Goal: Task Accomplishment & Management: Use online tool/utility

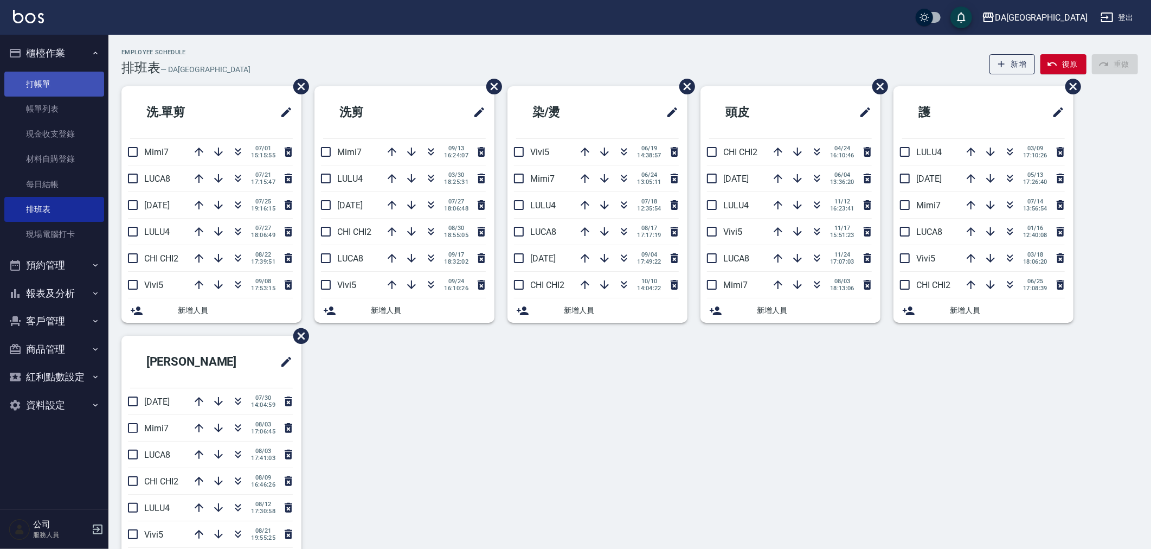
click at [62, 75] on link "打帳單" at bounding box center [54, 84] width 100 height 25
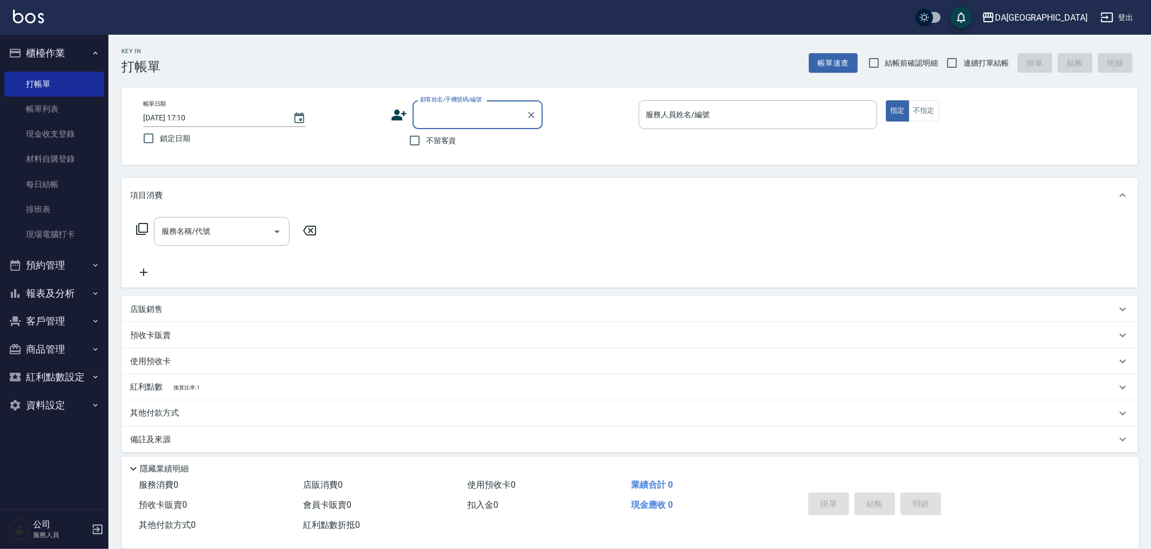
click at [440, 143] on span "不留客資" at bounding box center [441, 140] width 30 height 11
click at [426, 143] on input "不留客資" at bounding box center [415, 140] width 23 height 23
checkbox input "true"
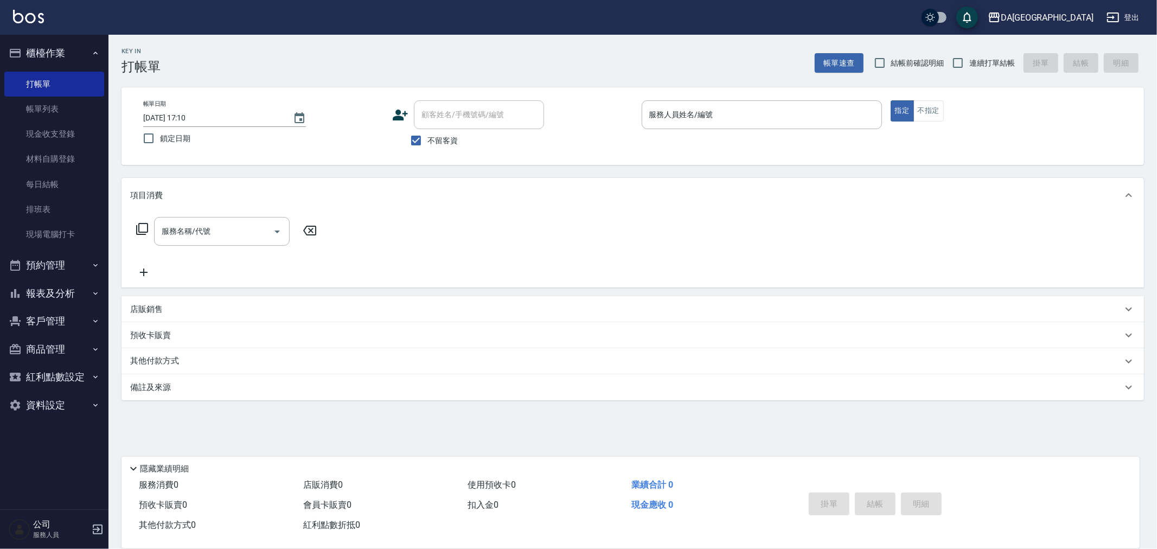
click at [1001, 53] on label "連續打單結帳" at bounding box center [980, 63] width 68 height 23
click at [969, 53] on input "連續打單結帳" at bounding box center [957, 63] width 23 height 23
checkbox input "true"
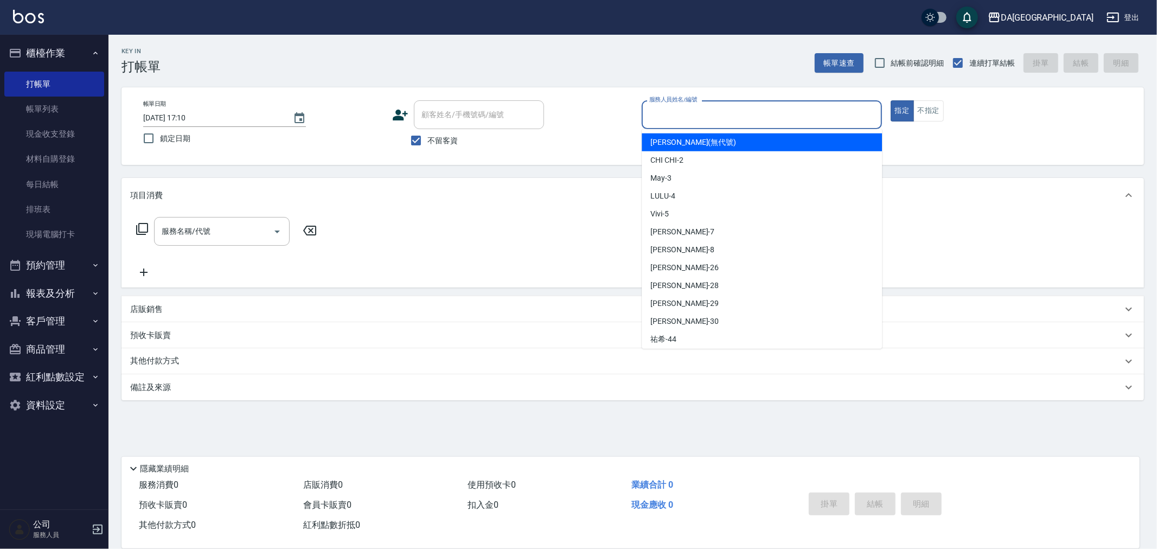
click at [779, 117] on input "服務人員姓名/編號" at bounding box center [761, 114] width 230 height 19
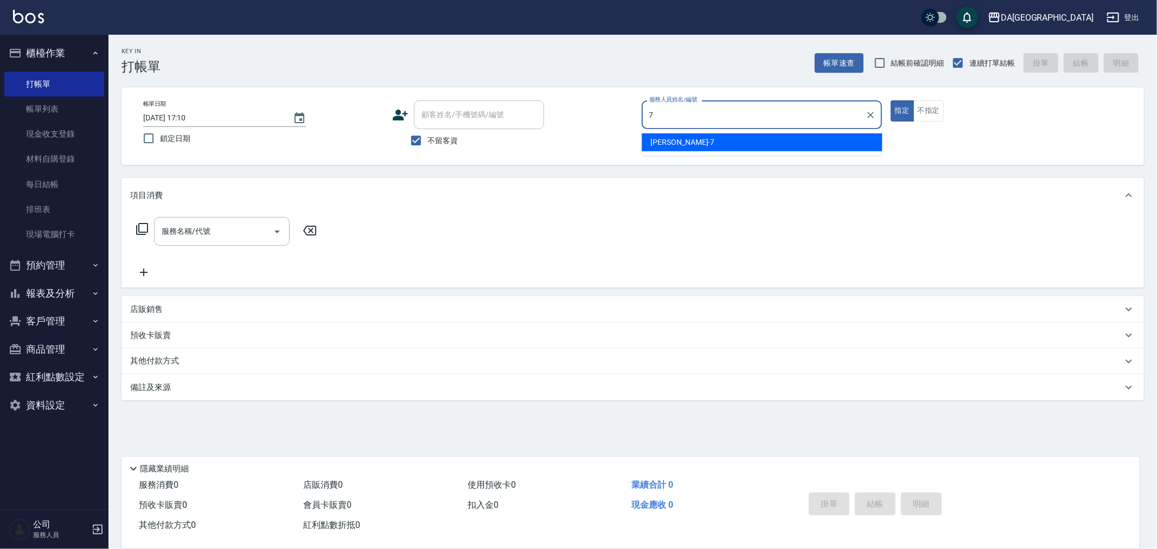
type input "Mimi-7"
type button "true"
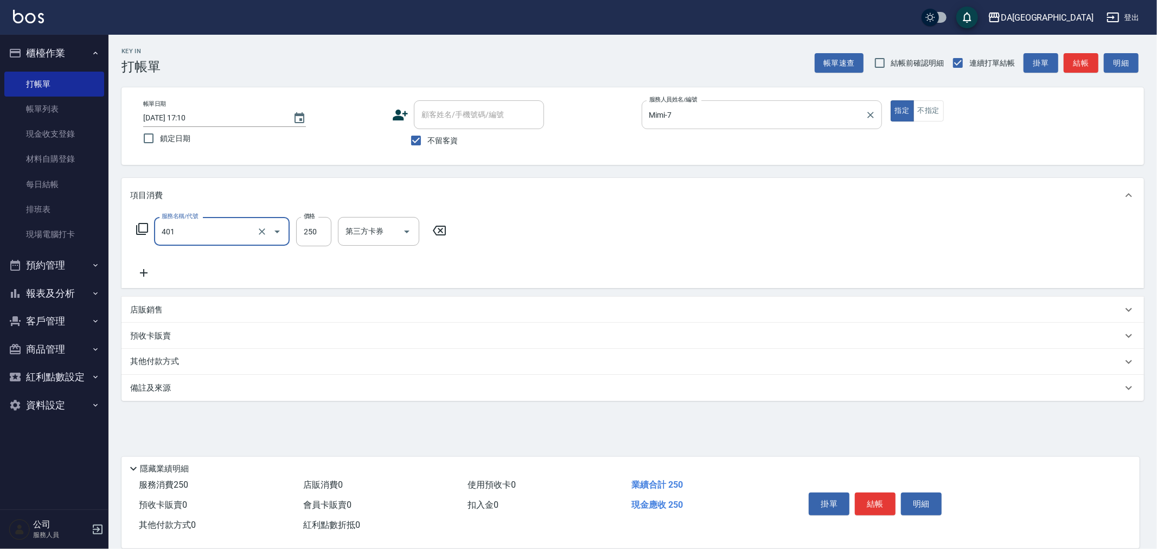
type input "剪髮(401)"
type input "300"
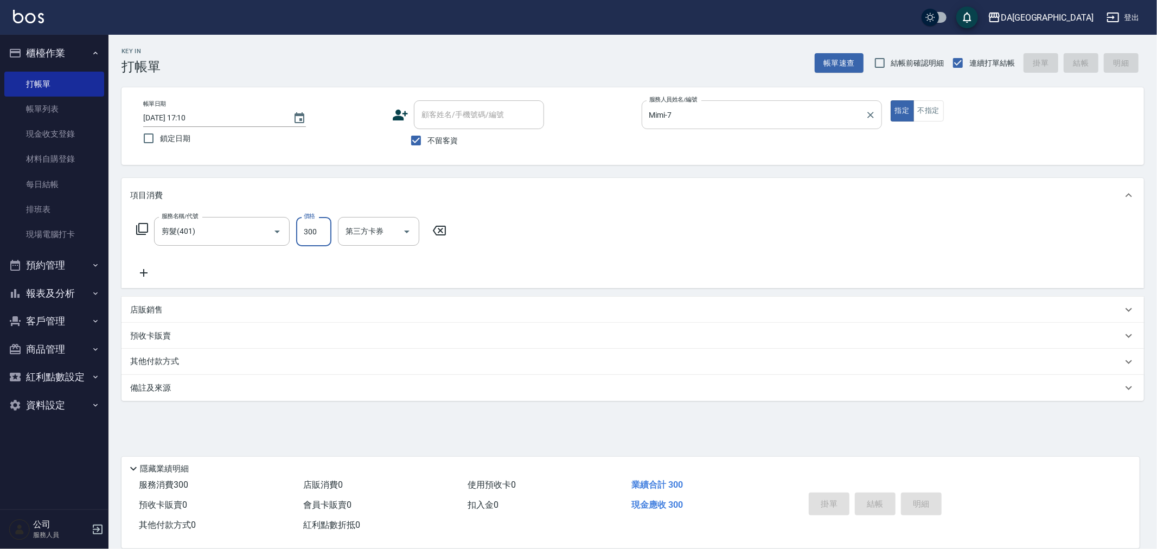
type input "[DATE] 17:11"
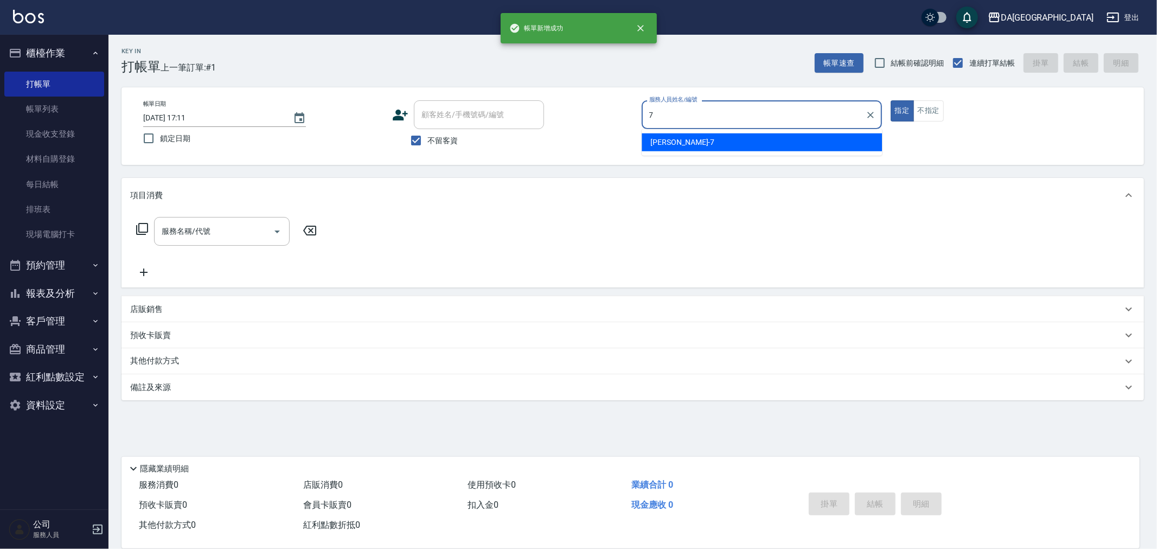
type input "Mimi-7"
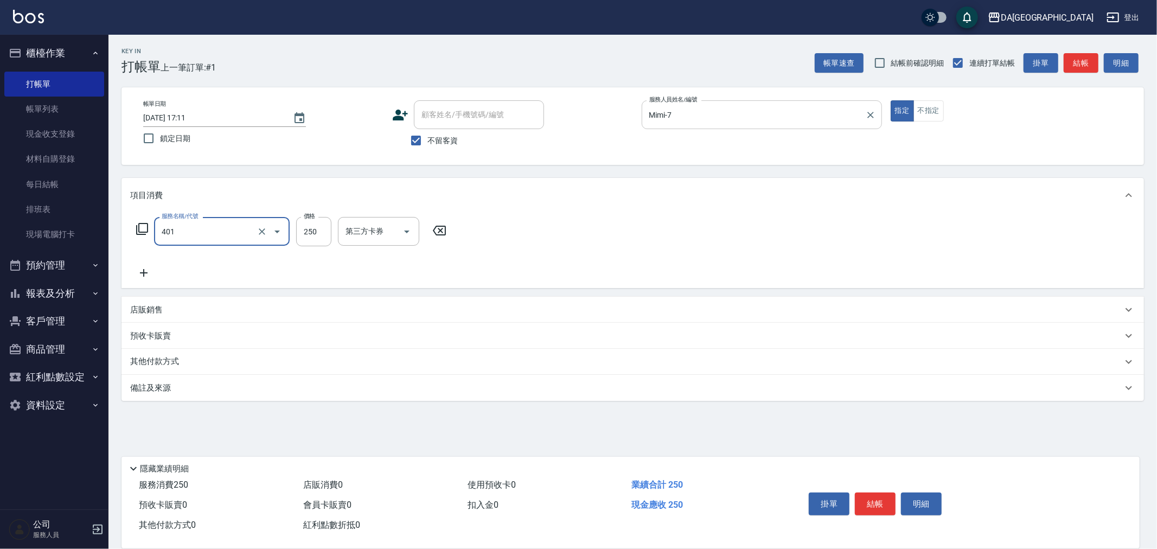
type input "剪髮(401)"
type input "300"
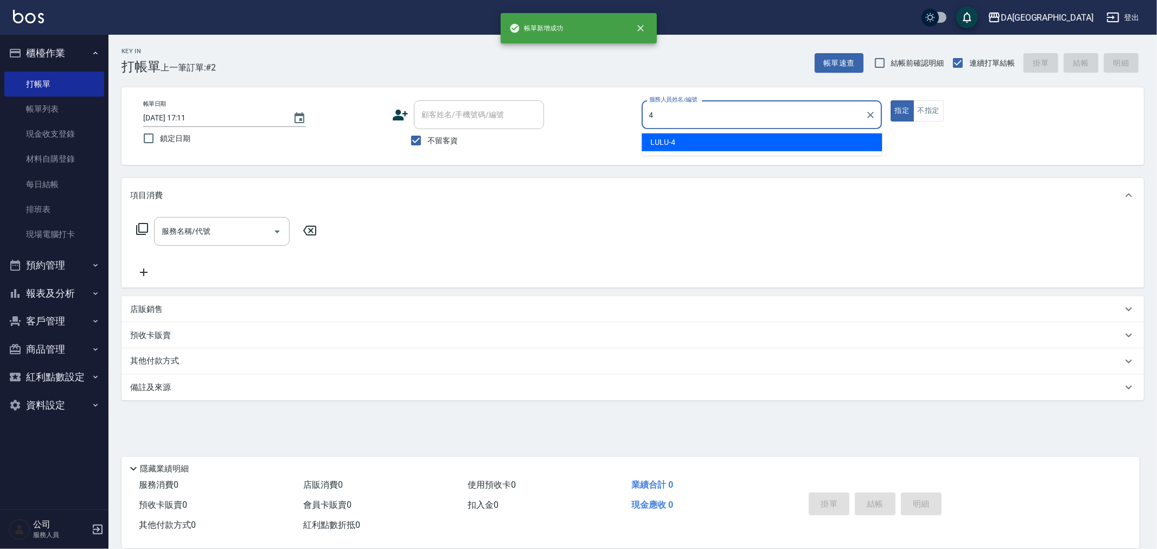
type input "LULU-4"
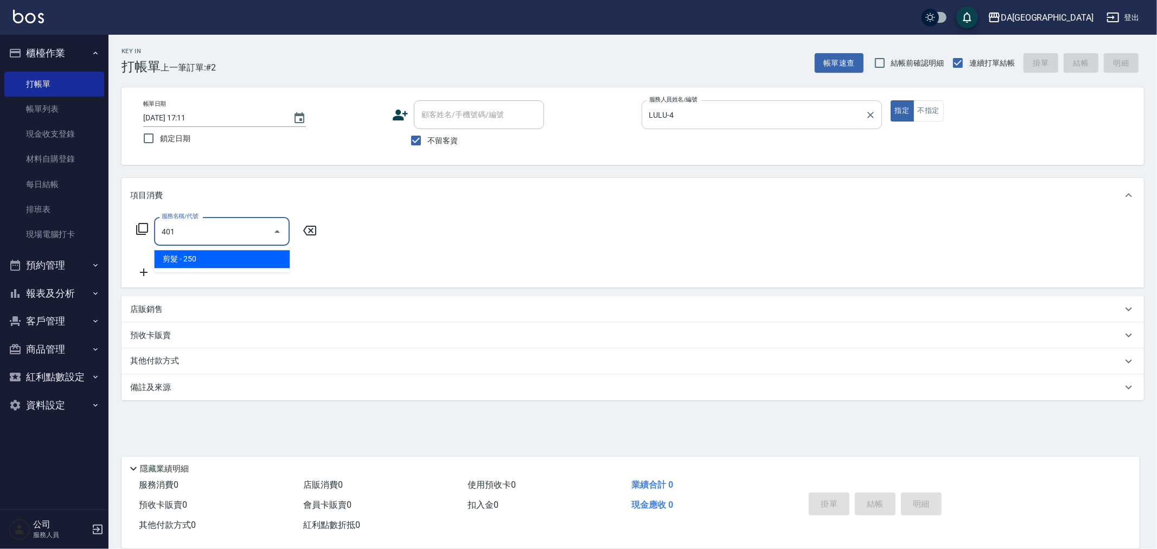
type input "剪髮(401)"
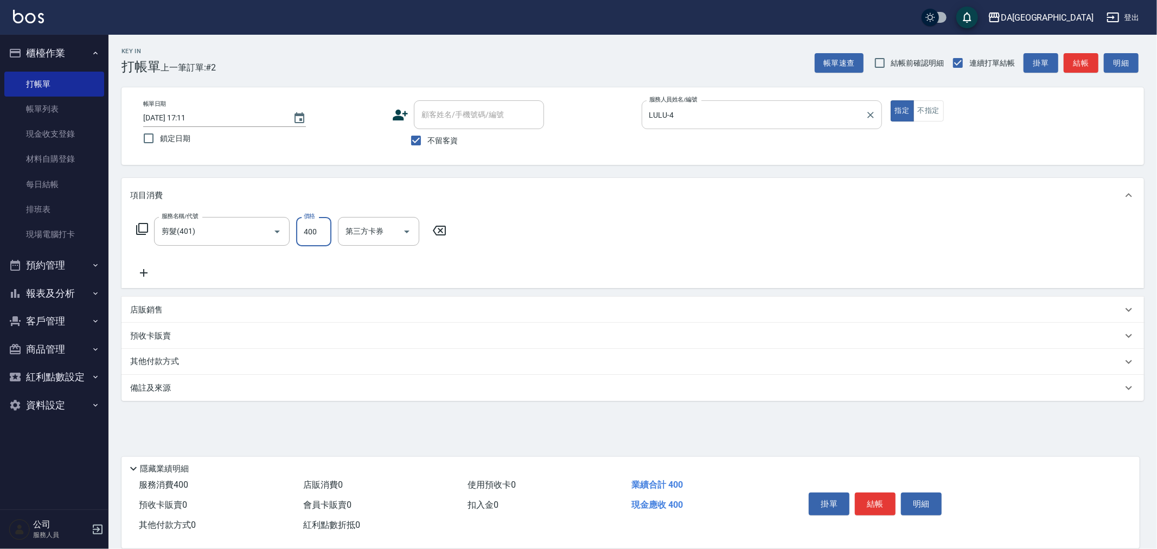
type input "400"
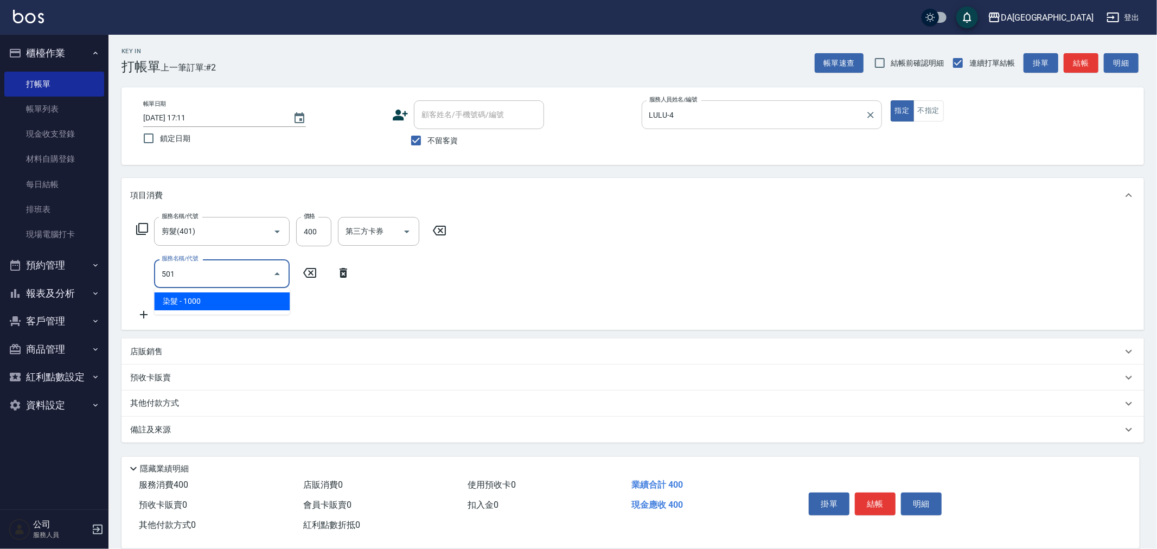
type input "染髮(501)"
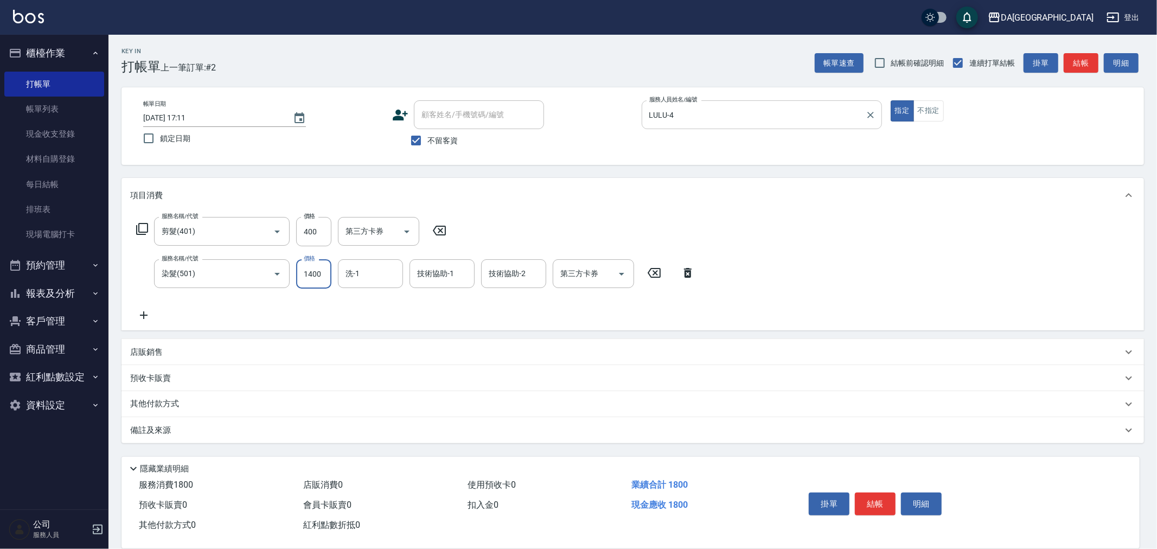
type input "1400"
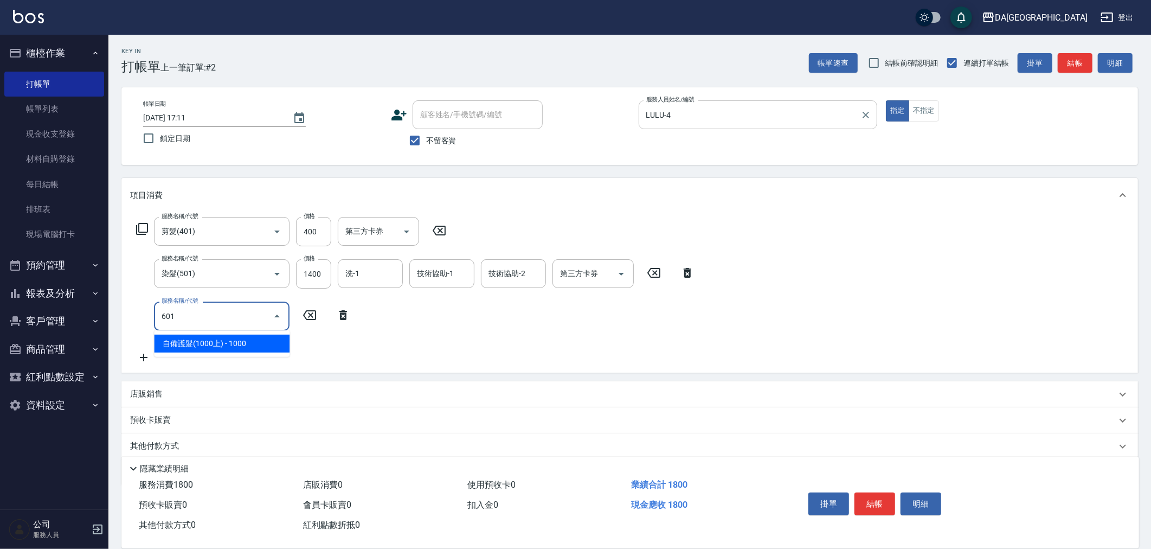
type input "自備護髮(1000上)(601)"
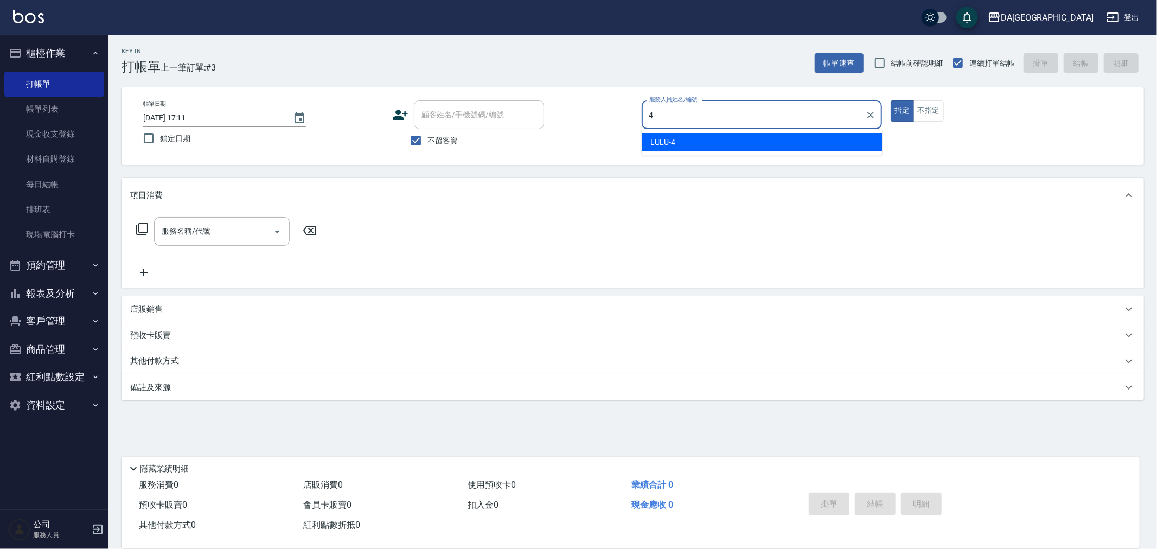
type input "LULU-4"
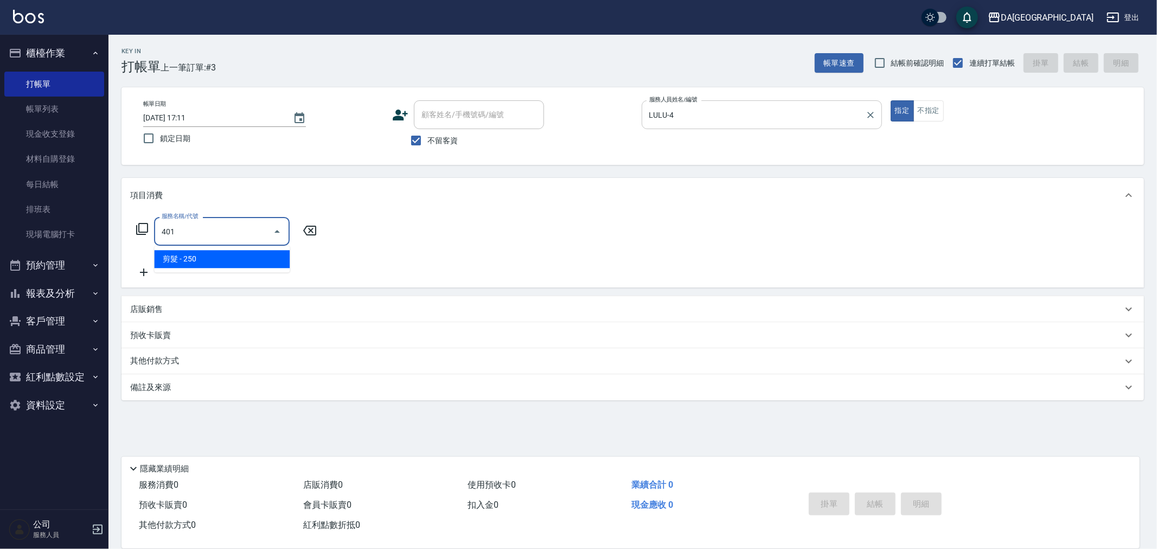
type input "剪髮(401)"
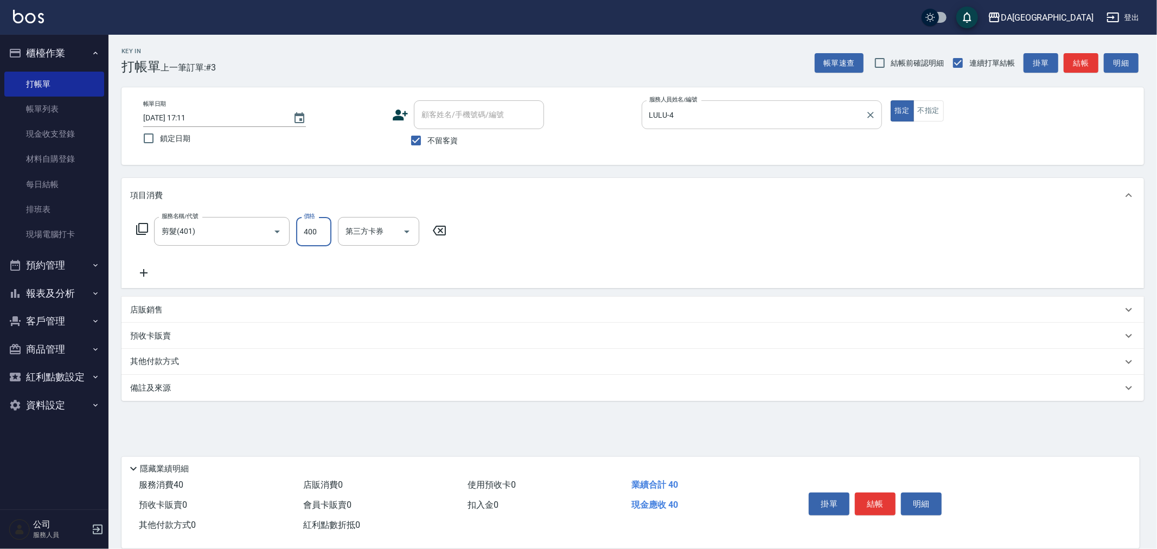
type input "400"
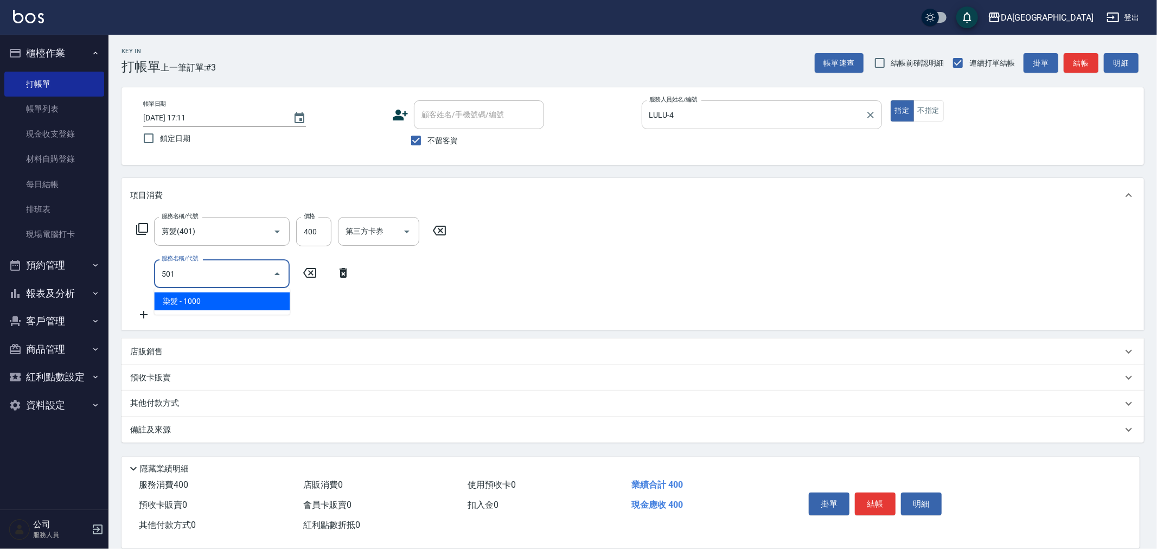
type input "染髮(501)"
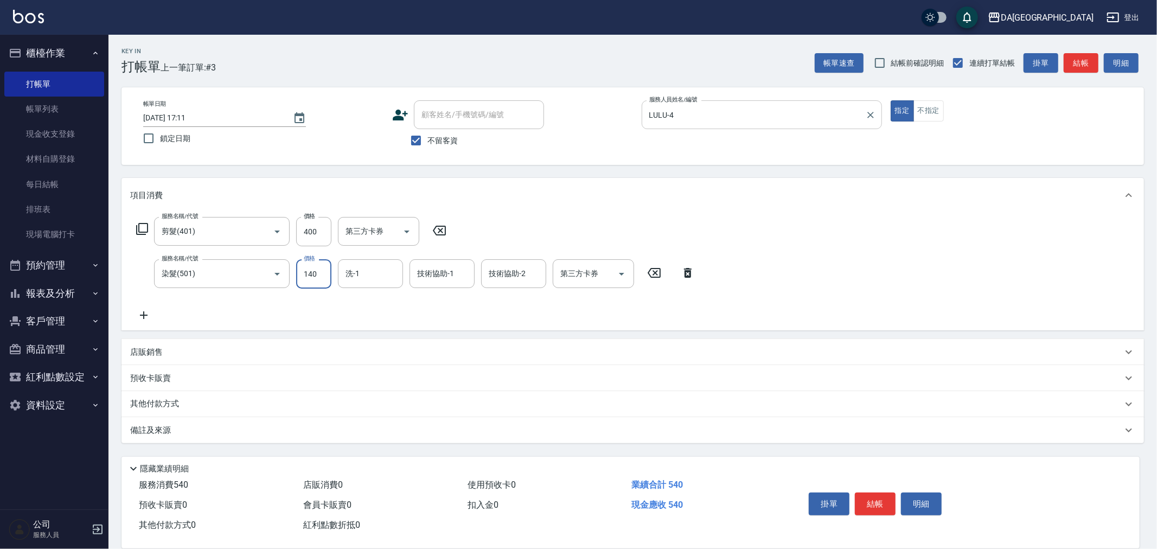
type input "1400"
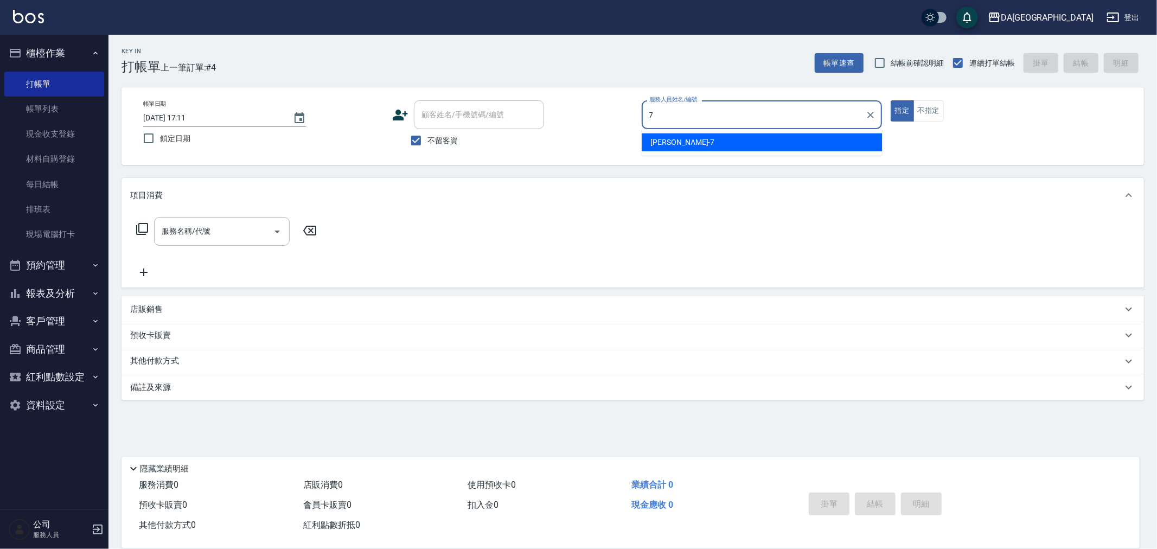
type input "Mimi-7"
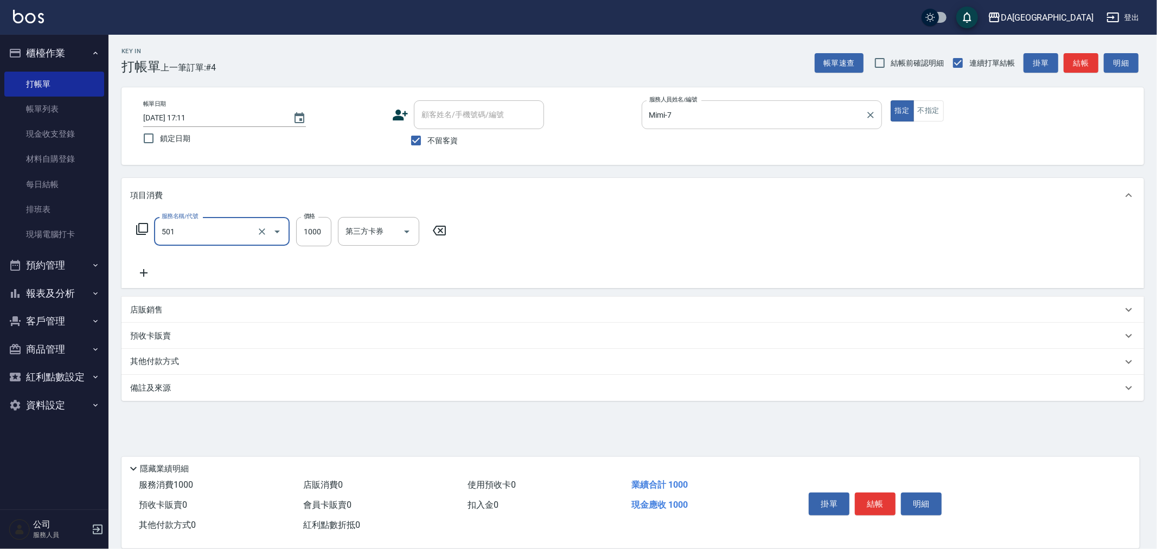
type input "染髮(501)"
type input "1699"
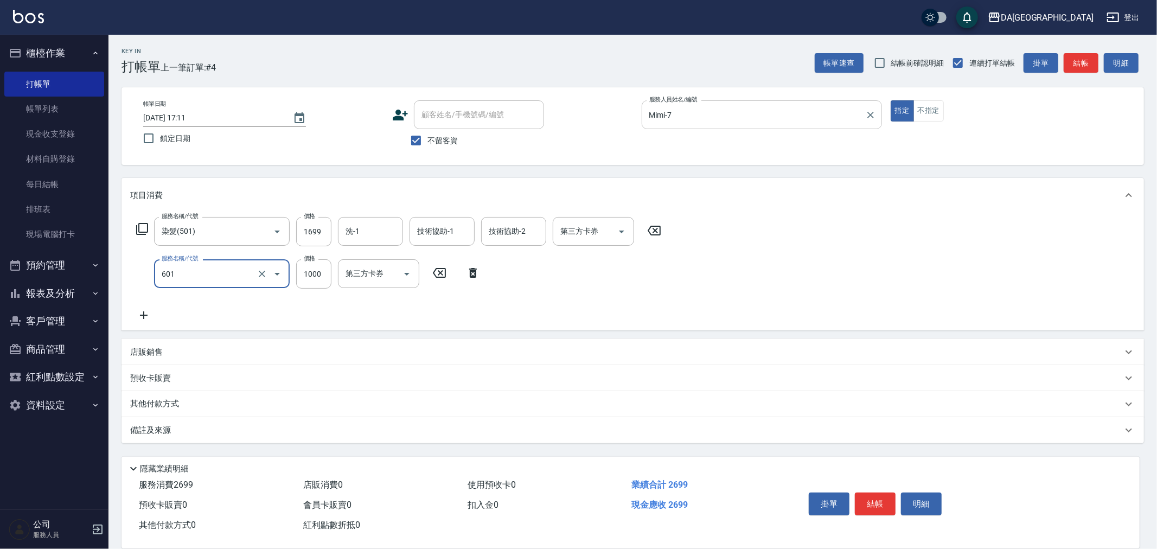
type input "自備護髮(1000上)(601)"
type input "1300"
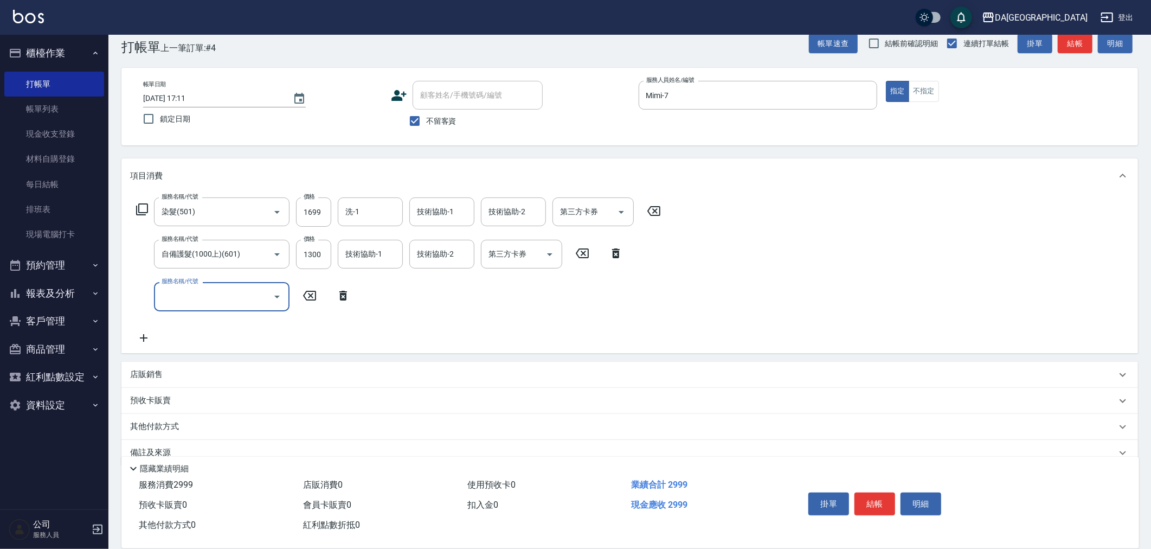
scroll to position [39, 0]
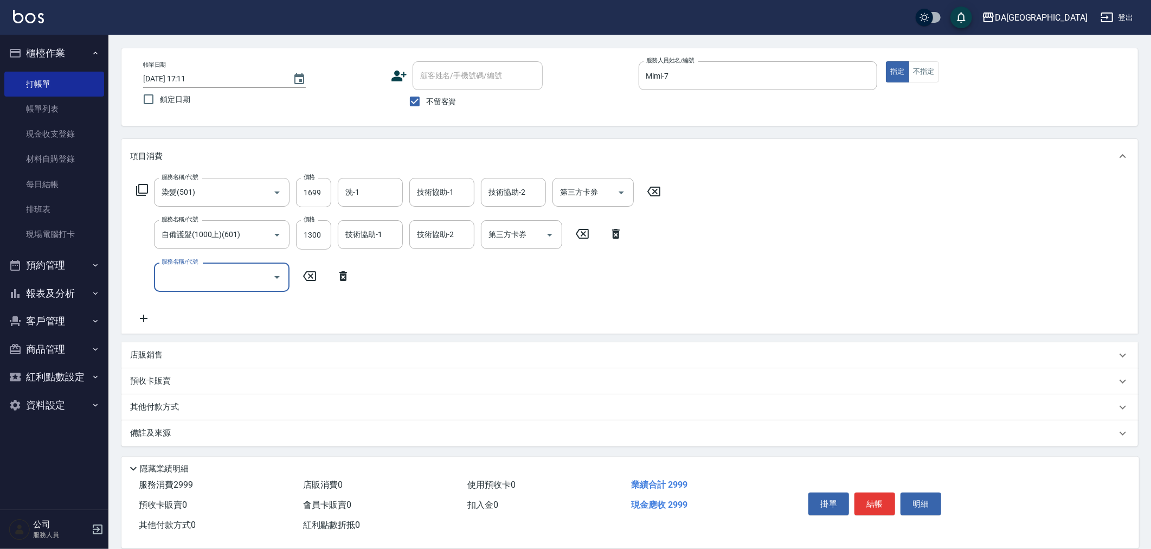
click at [176, 356] on div "店販銷售" at bounding box center [623, 354] width 987 height 11
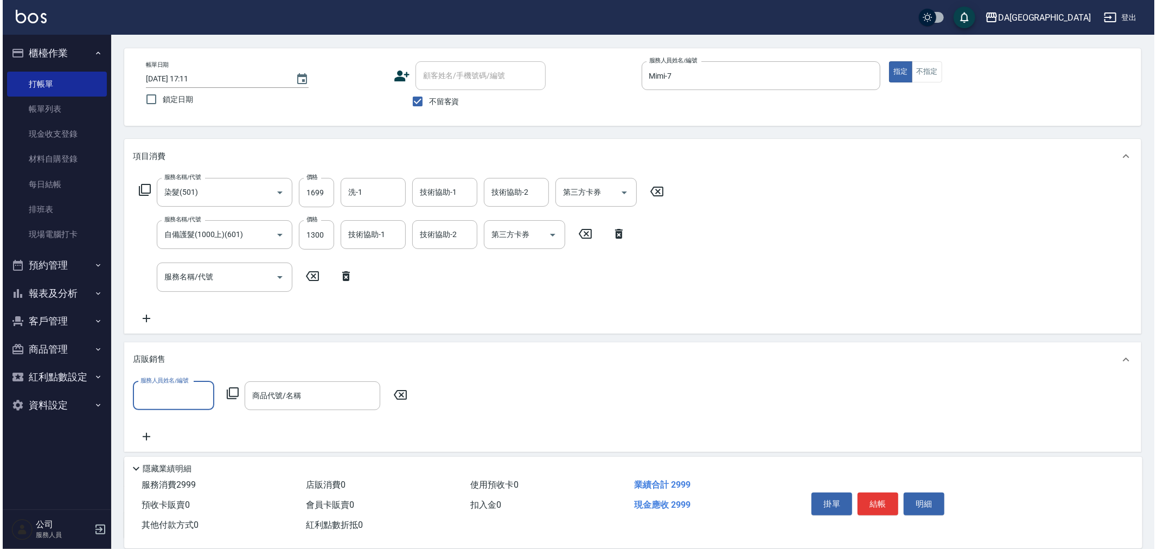
scroll to position [0, 0]
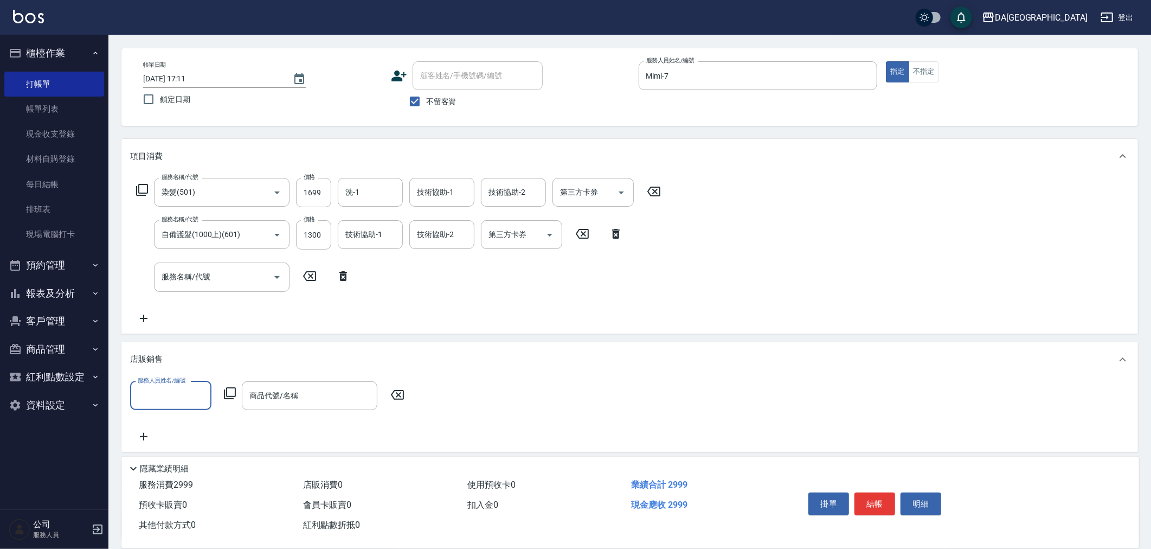
click at [171, 388] on input "服務人員姓名/編號" at bounding box center [171, 395] width 72 height 19
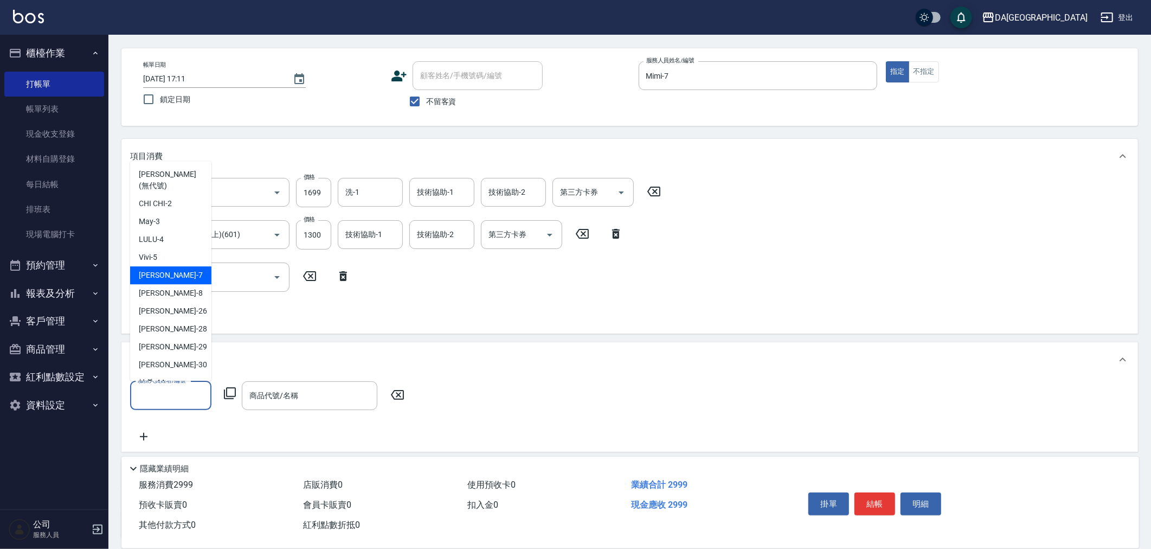
click at [161, 270] on span "Mimi -7" at bounding box center [171, 275] width 64 height 11
type input "Mimi-7"
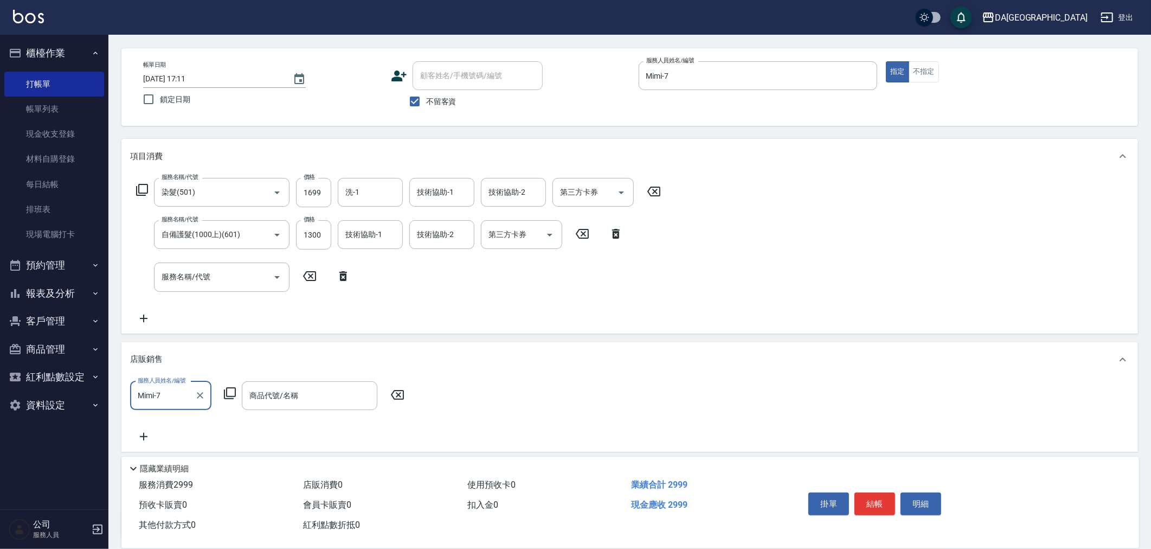
click at [229, 400] on div "服務人員姓名/編號 [PERSON_NAME]-7 服務人員姓名/編號 商品代號/名稱 商品代號/名稱" at bounding box center [270, 395] width 281 height 29
click at [229, 394] on icon at bounding box center [229, 393] width 13 height 13
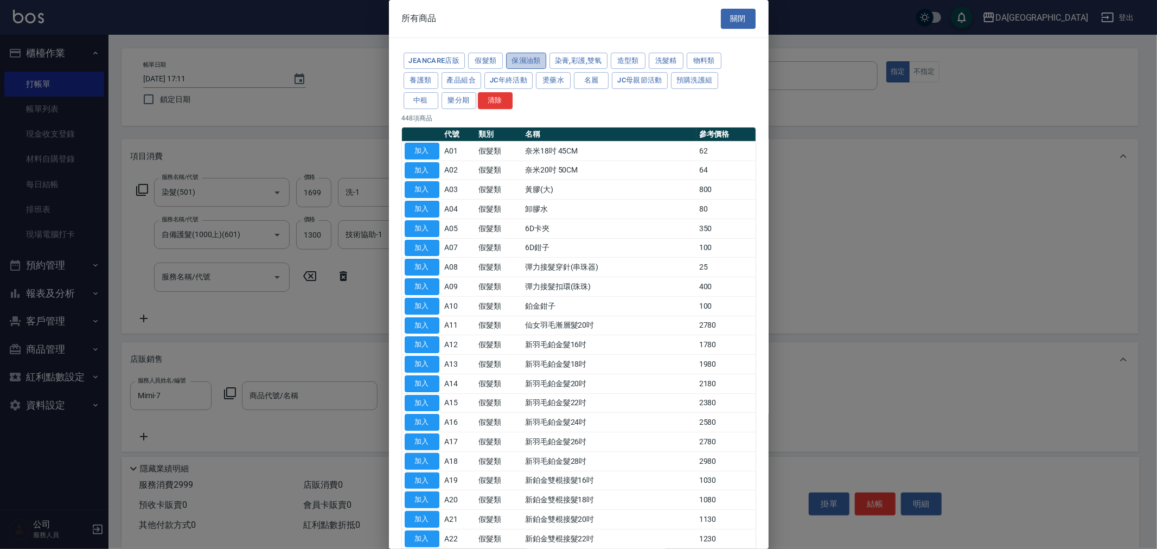
click at [535, 54] on button "保濕油類" at bounding box center [526, 61] width 40 height 17
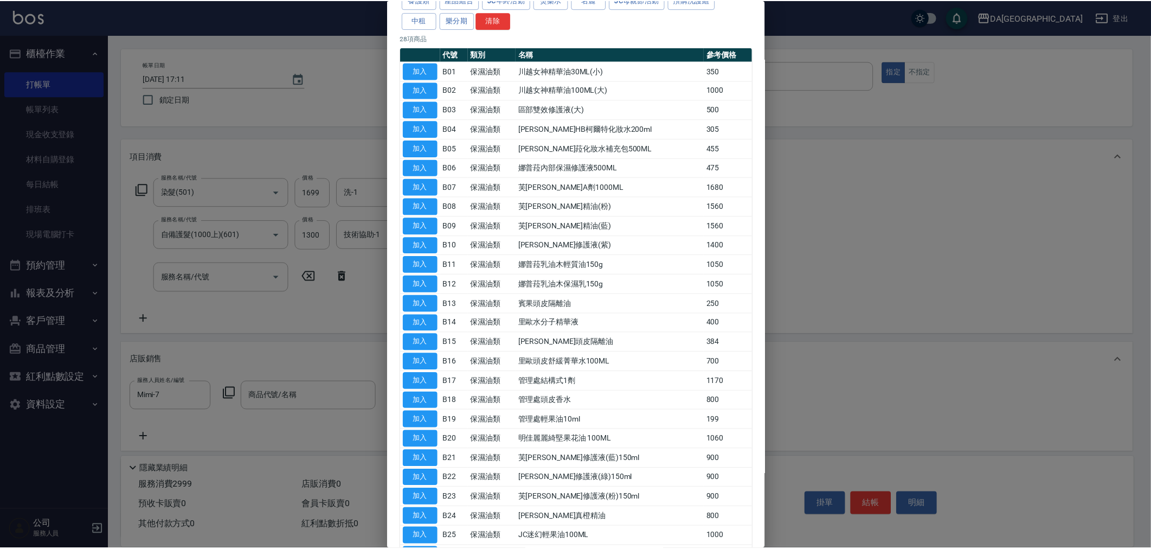
scroll to position [196, 0]
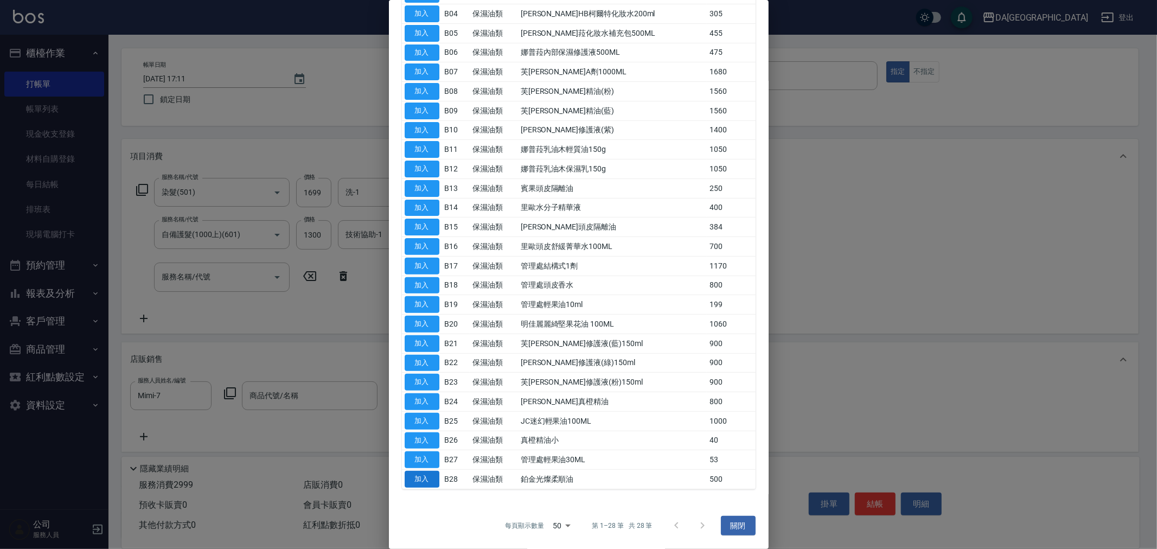
click at [413, 477] on button "加入" at bounding box center [422, 479] width 35 height 17
type input "鉑金光燦柔順油"
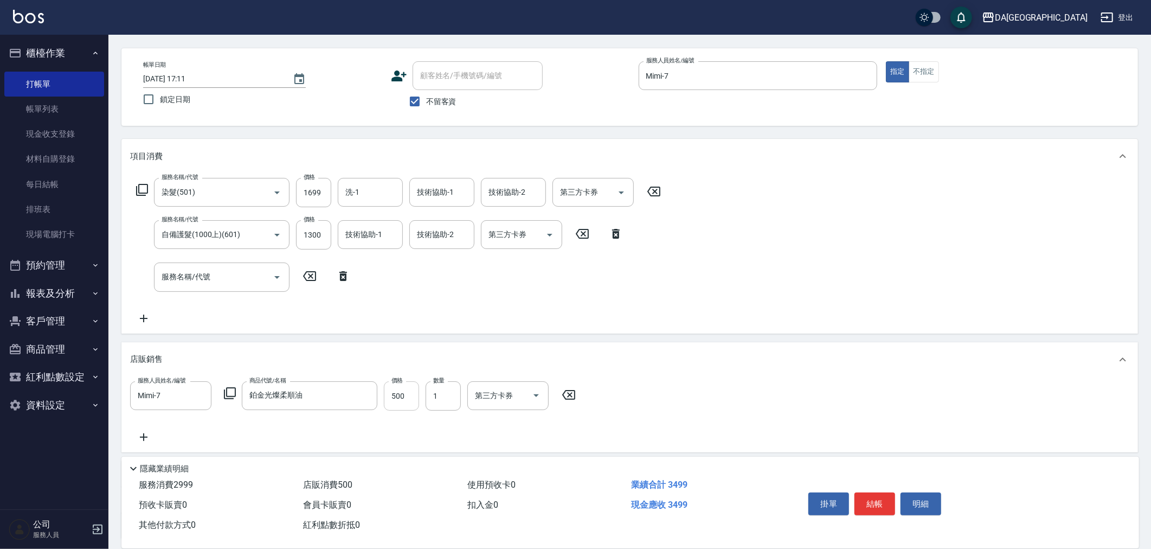
click at [398, 397] on input "500" at bounding box center [401, 395] width 35 height 29
type input "450"
click at [886, 500] on button "結帳" at bounding box center [875, 503] width 41 height 23
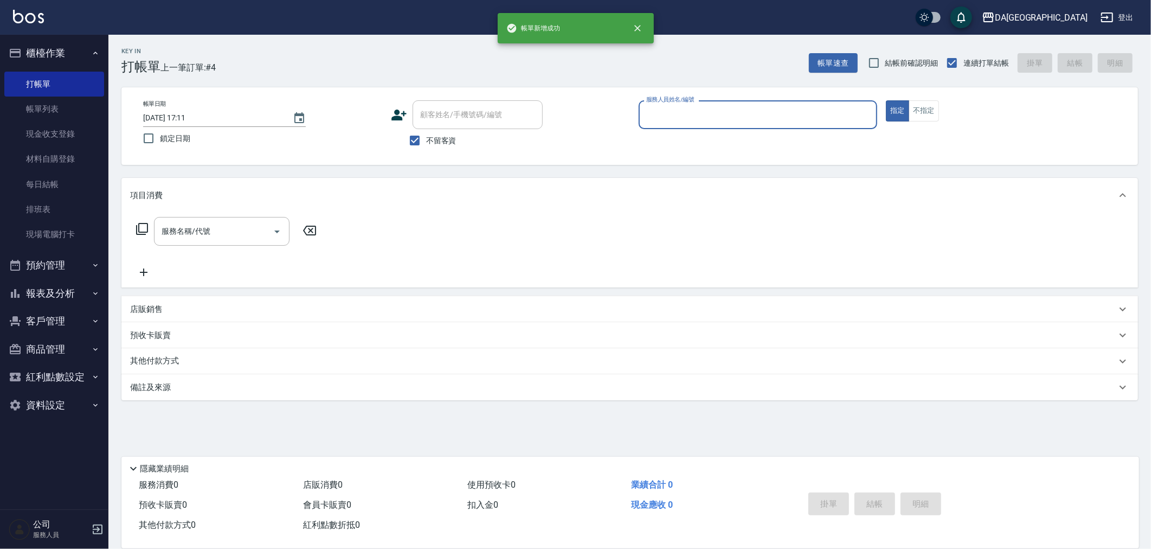
scroll to position [0, 0]
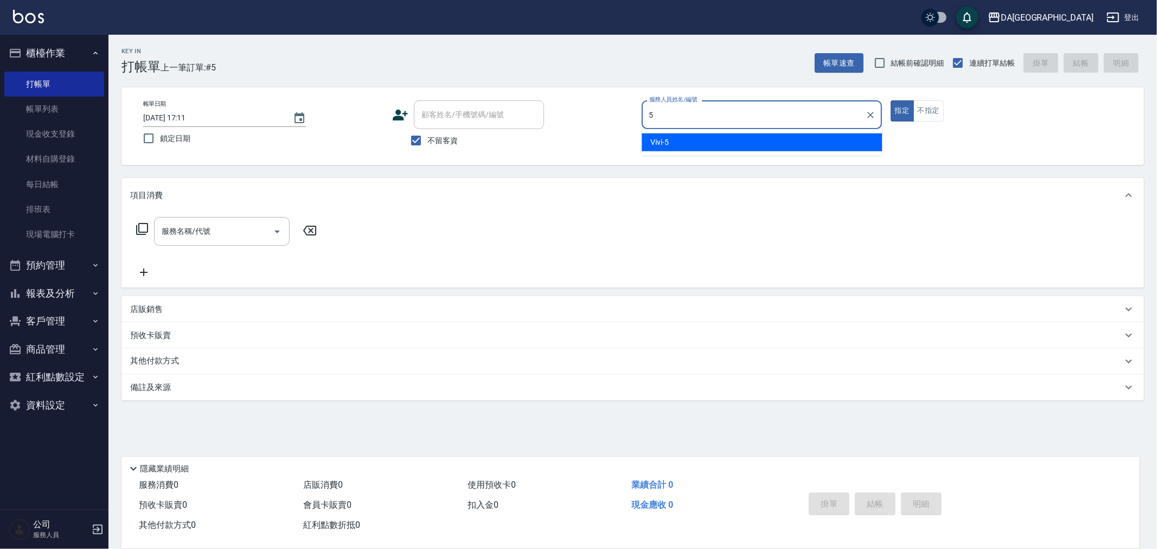
type input "Vivi-5"
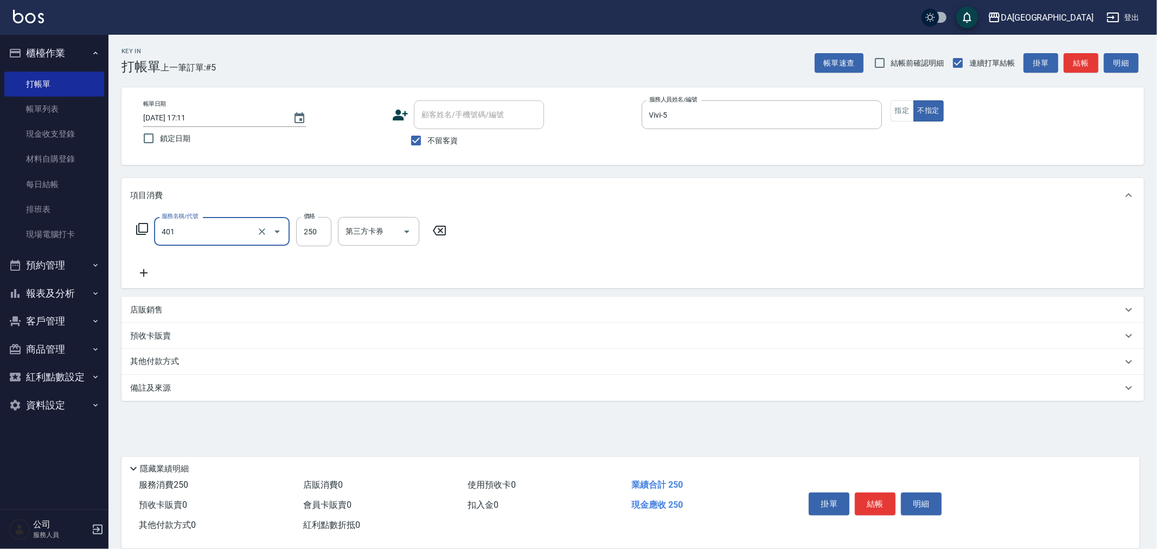
type input "剪髮(401)"
type input "299"
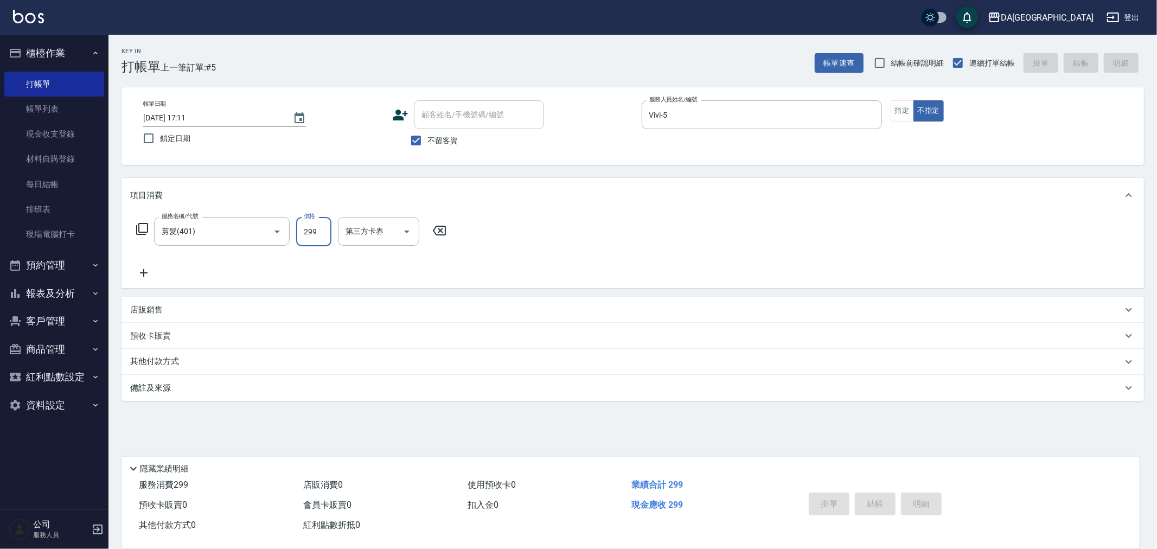
type input "[DATE] 17:12"
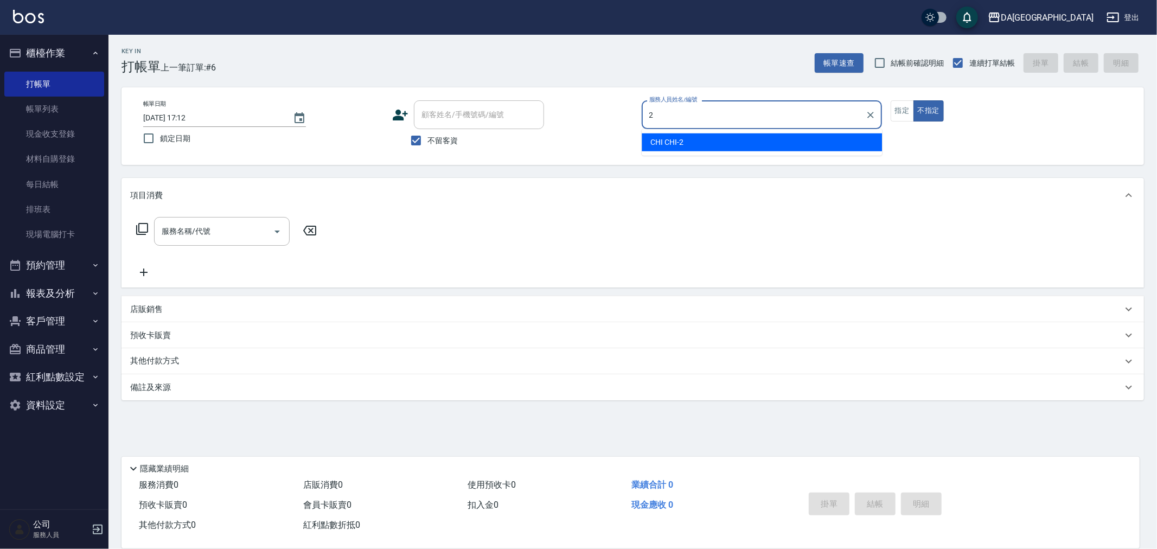
type input "CHI CHI-2"
type button "false"
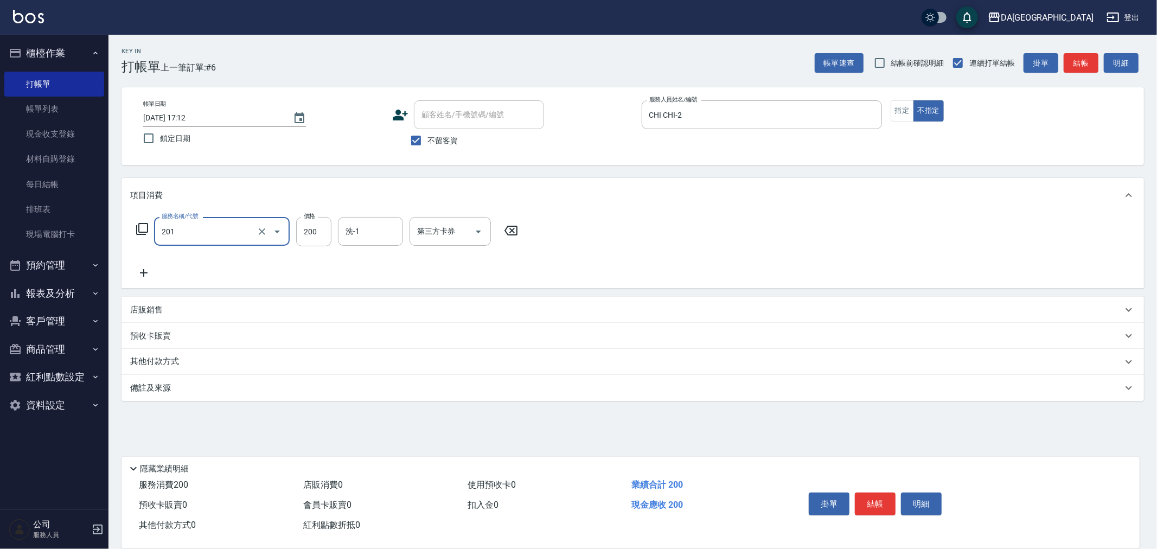
type input "洗髮(201)"
type input "300"
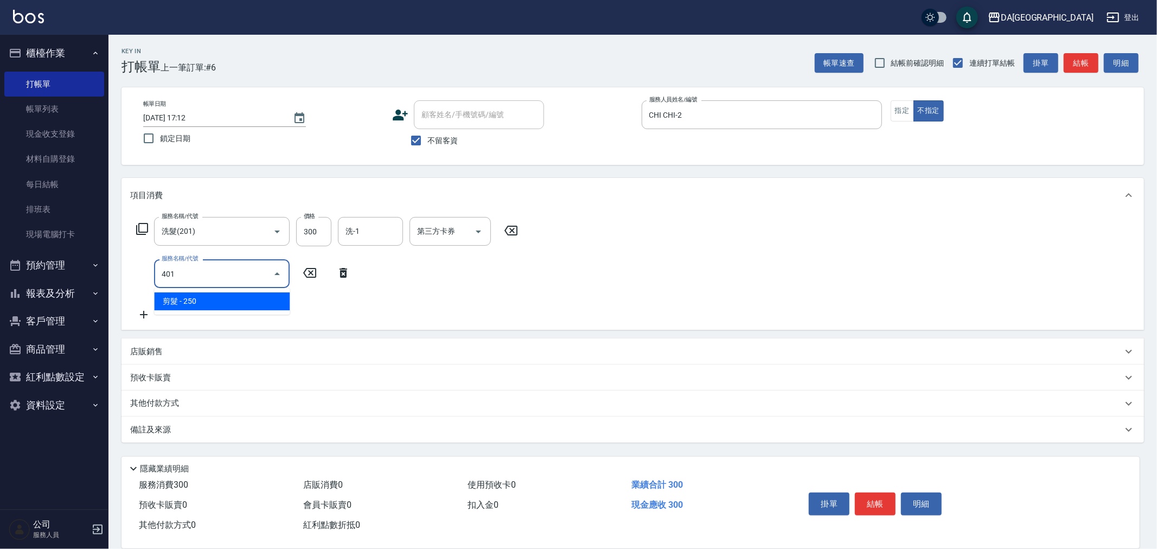
type input "剪髮(401)"
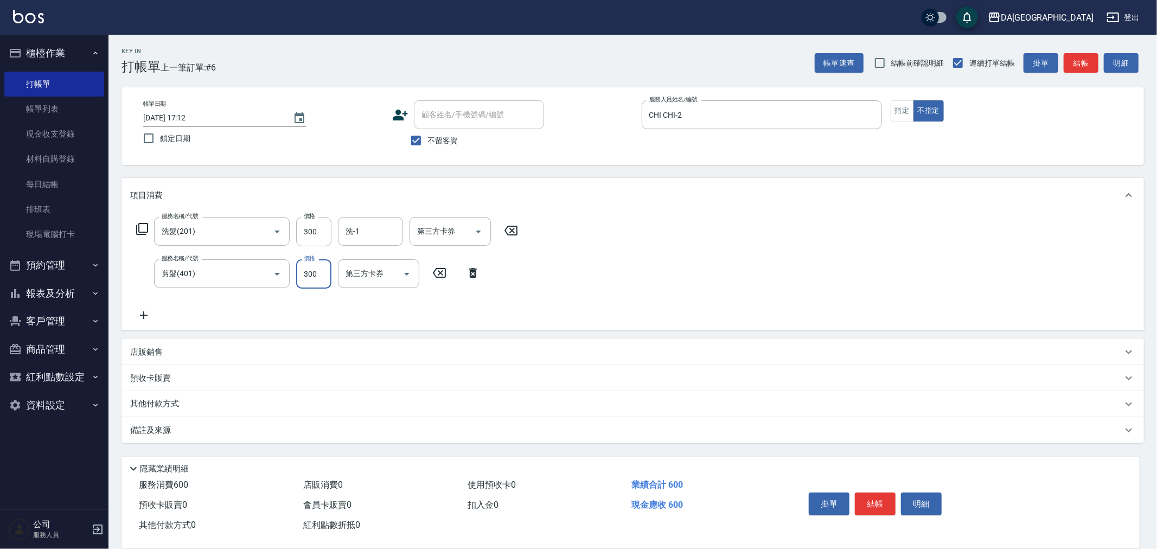
type input "300"
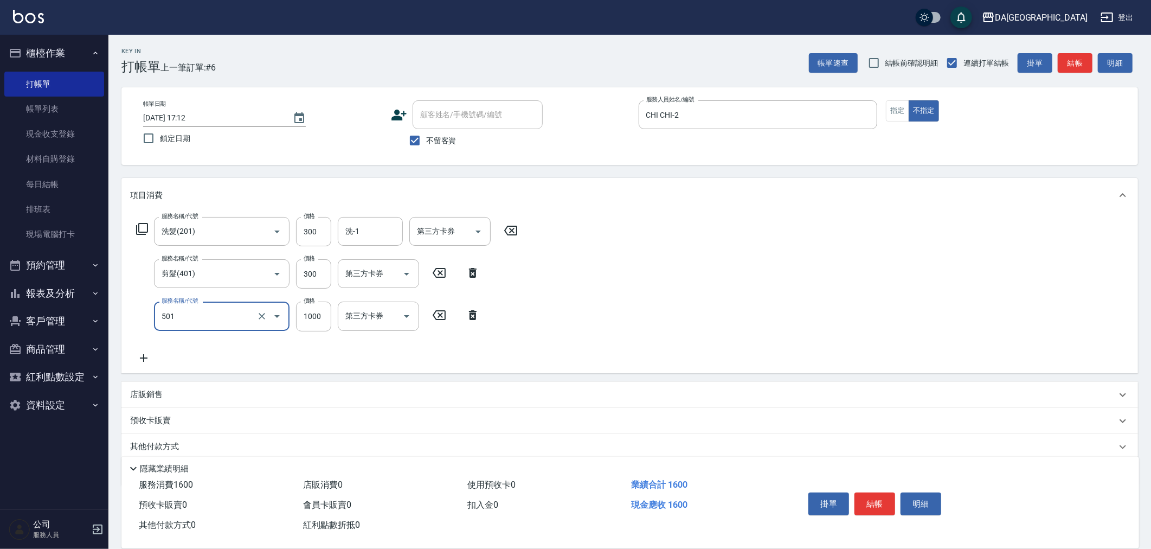
type input "染髮(501)"
type input "1700"
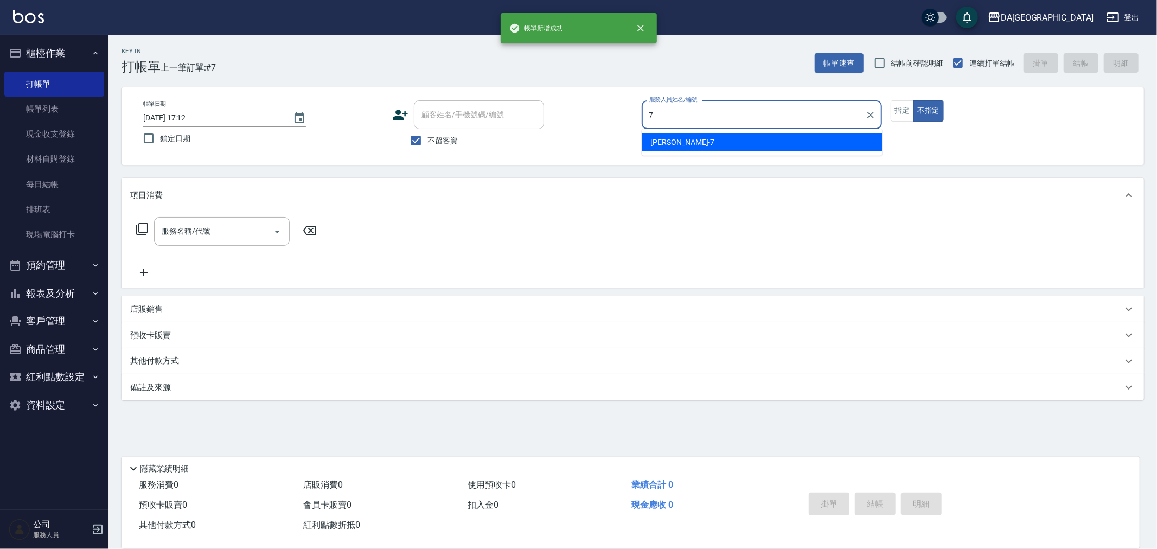
type input "Mimi-7"
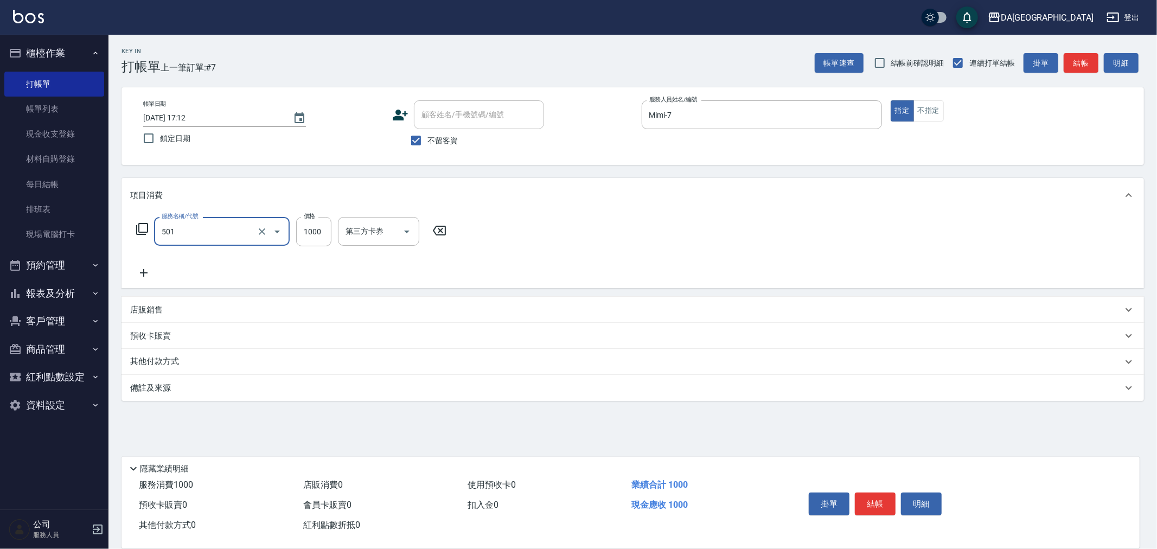
type input "染髮(501)"
type input "1800"
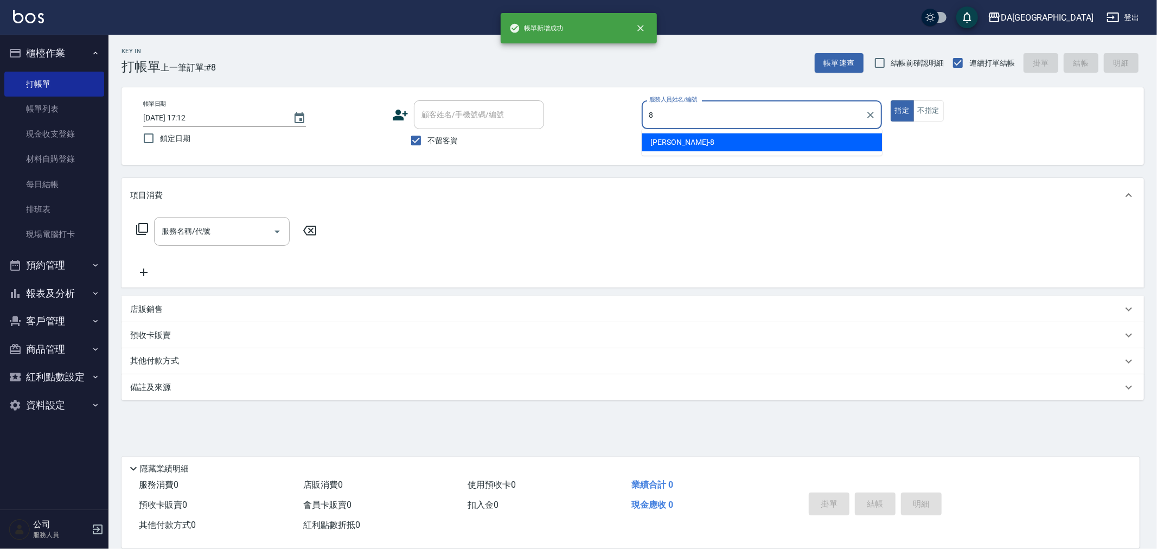
type input "[PERSON_NAME]-8"
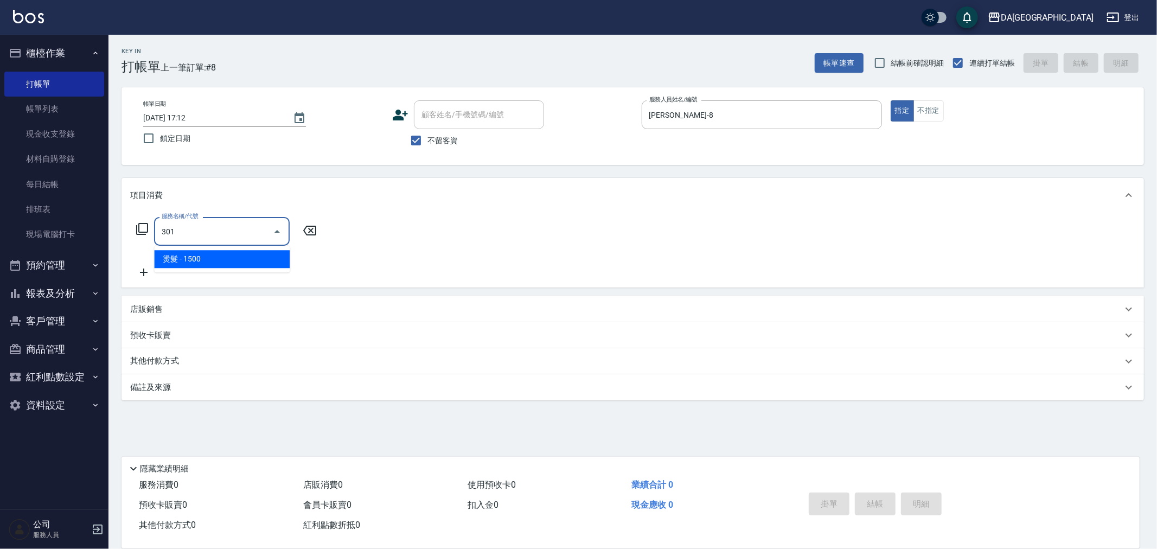
type input "燙髮(301)"
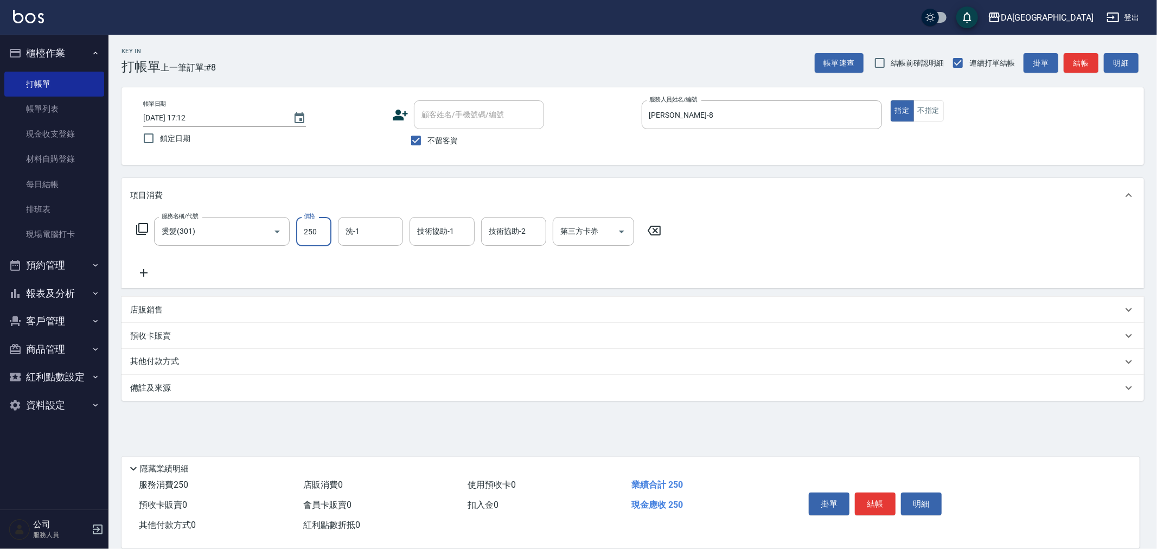
type input "2500"
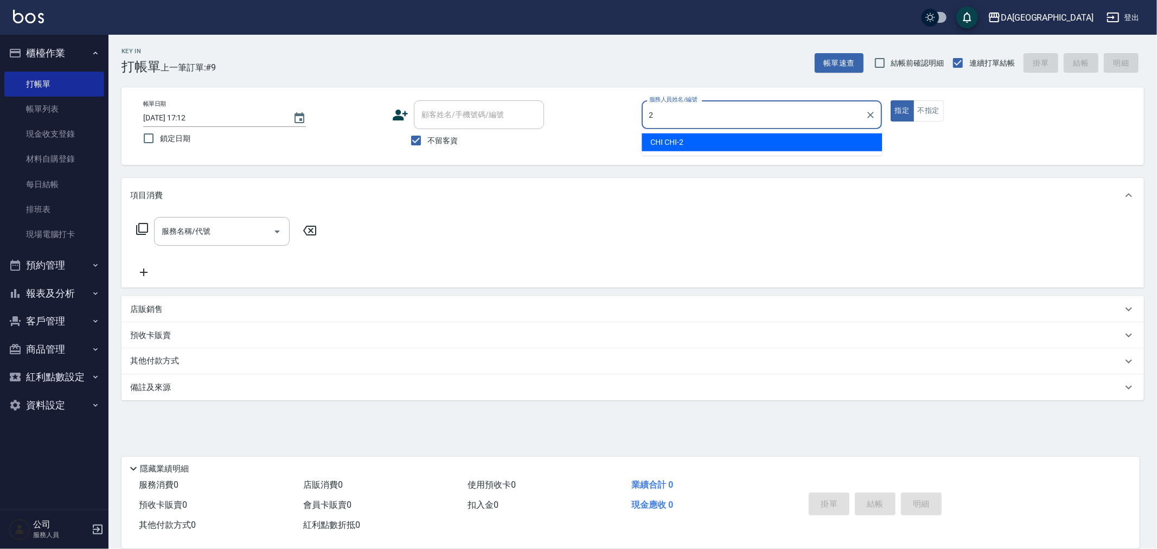
type input "CHI CHI-2"
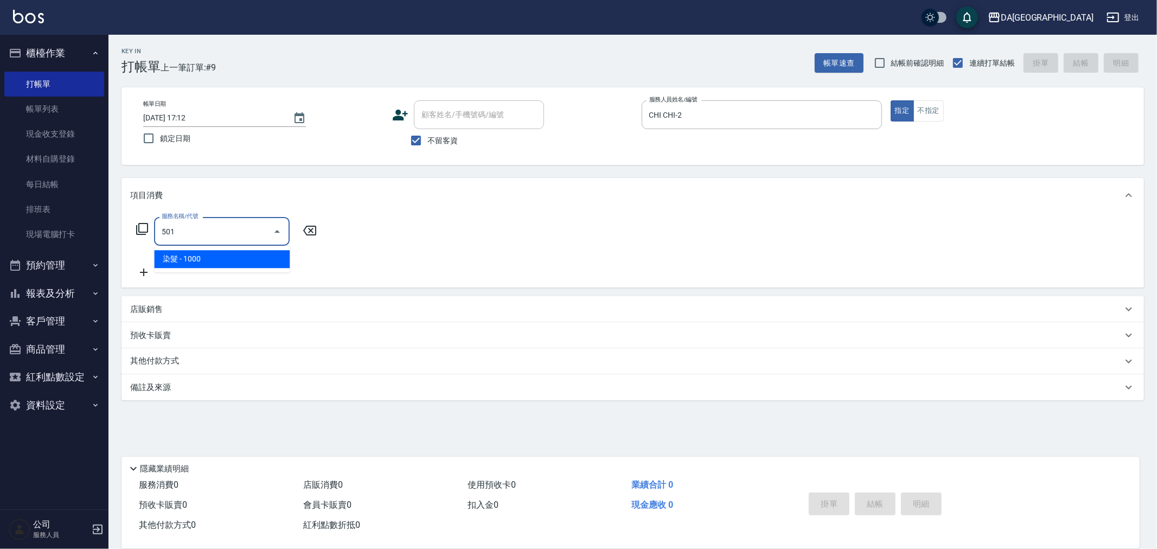
type input "染髮(501)"
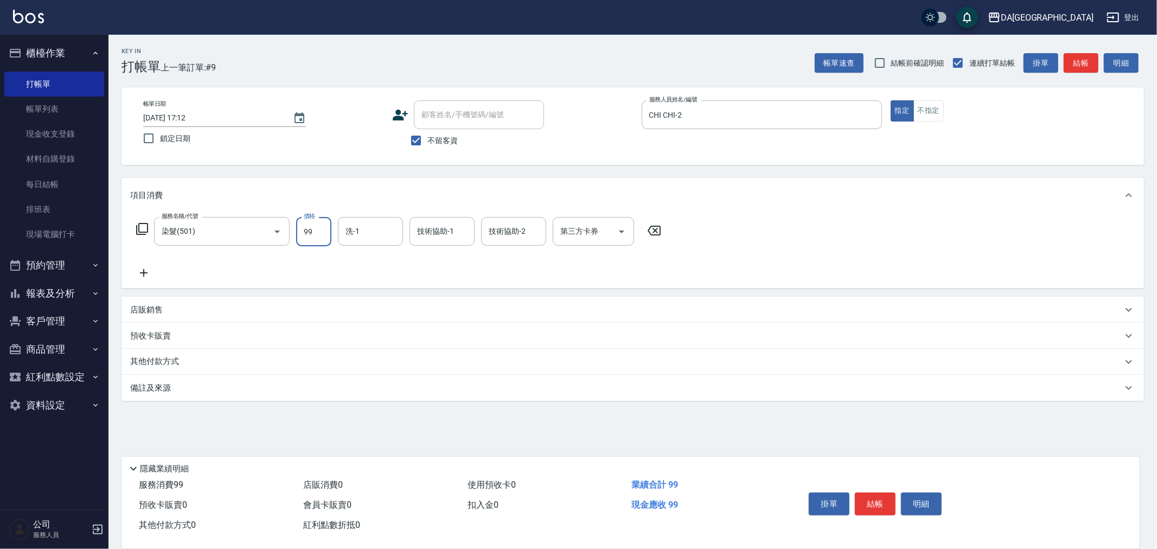
type input "999"
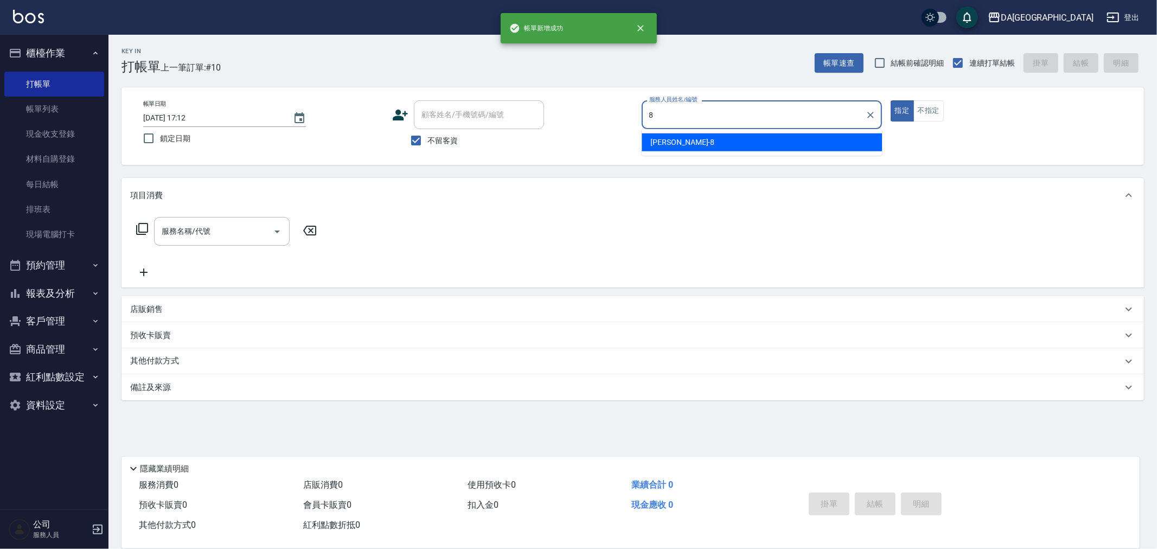
type input "[PERSON_NAME]-8"
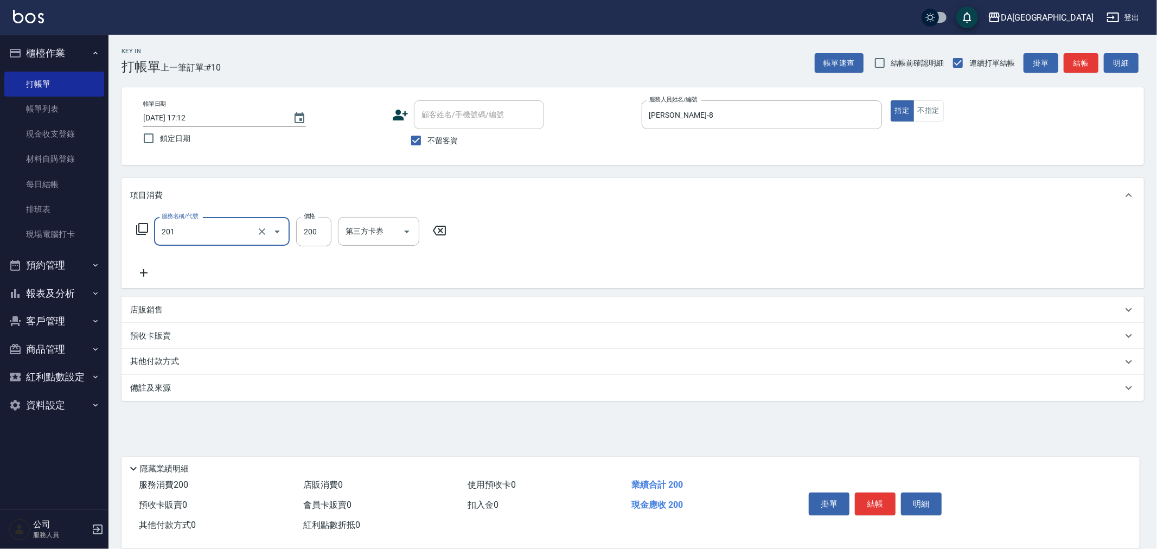
type input "洗髮(201)"
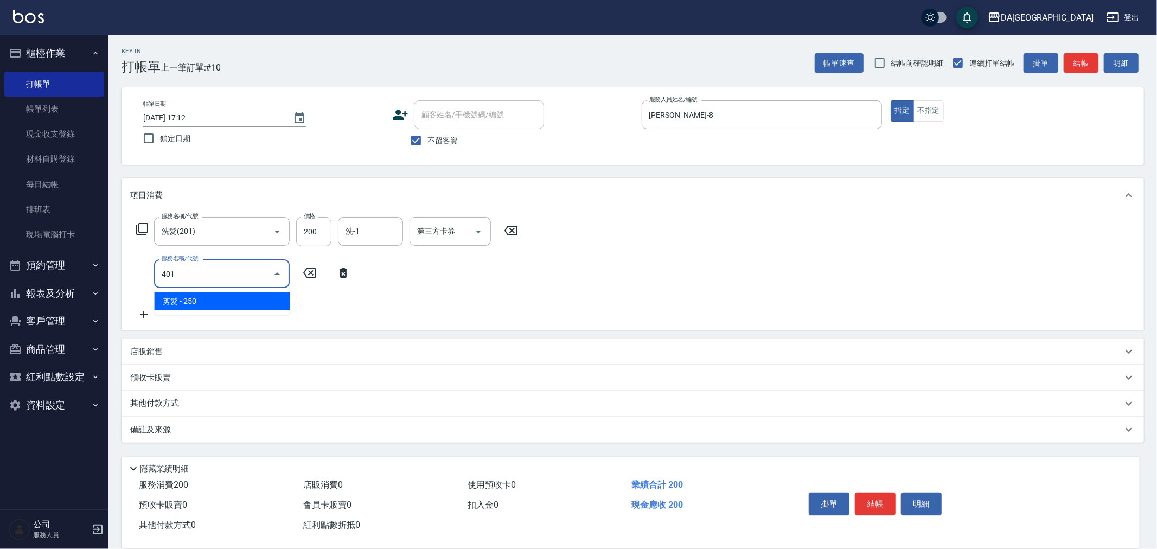
type input "剪髮(401)"
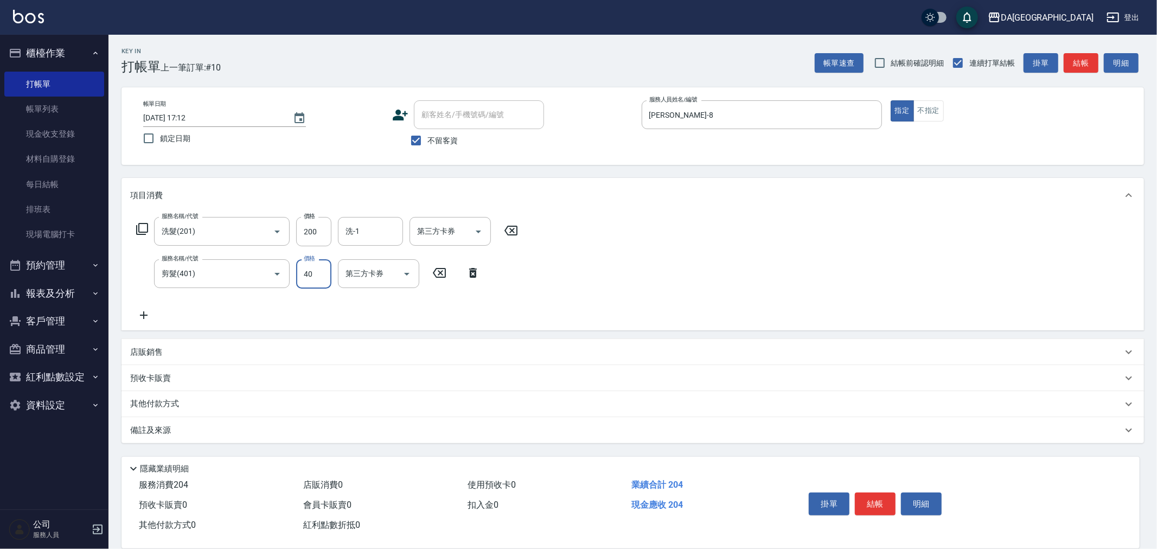
type input "400"
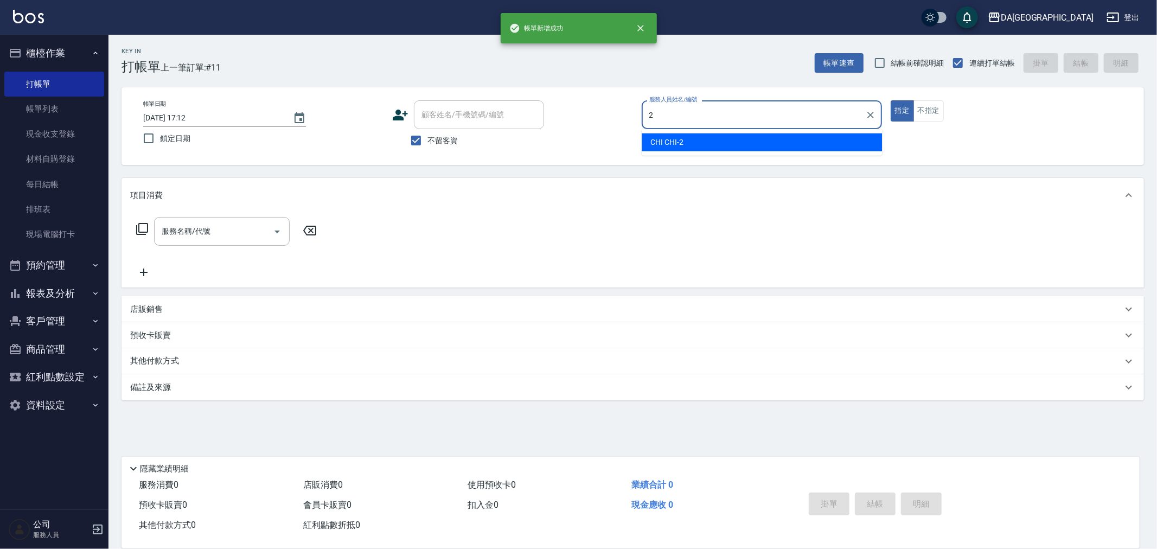
type input "CHI CHI-2"
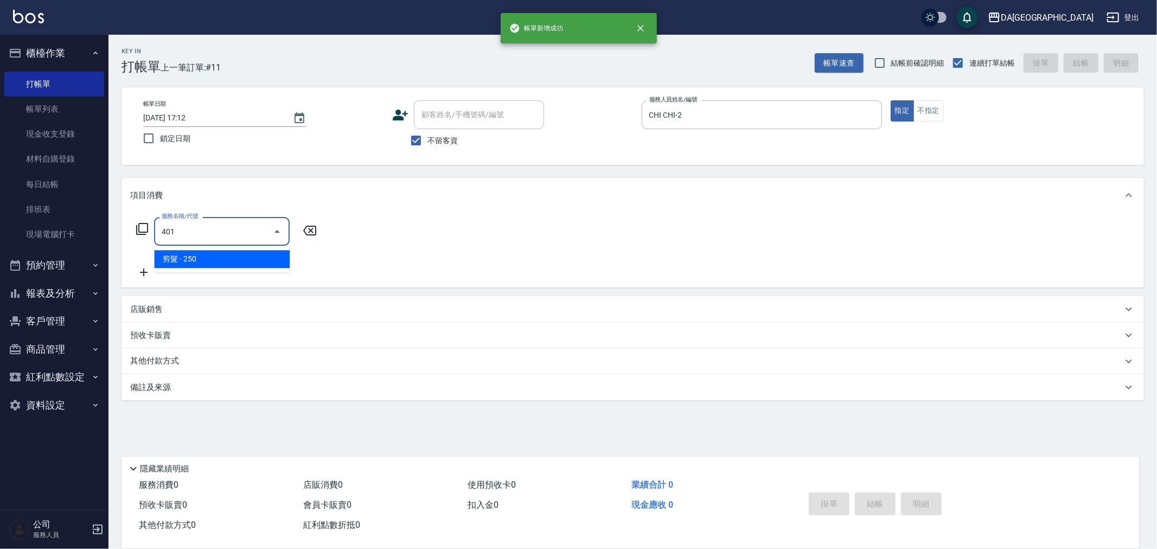
type input "剪髮(401)"
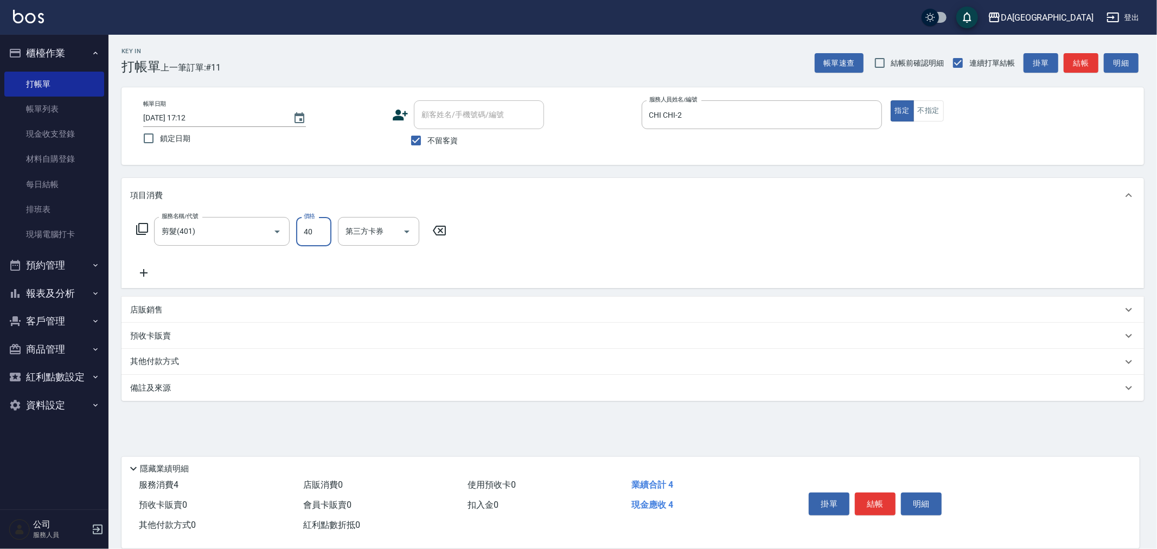
type input "400"
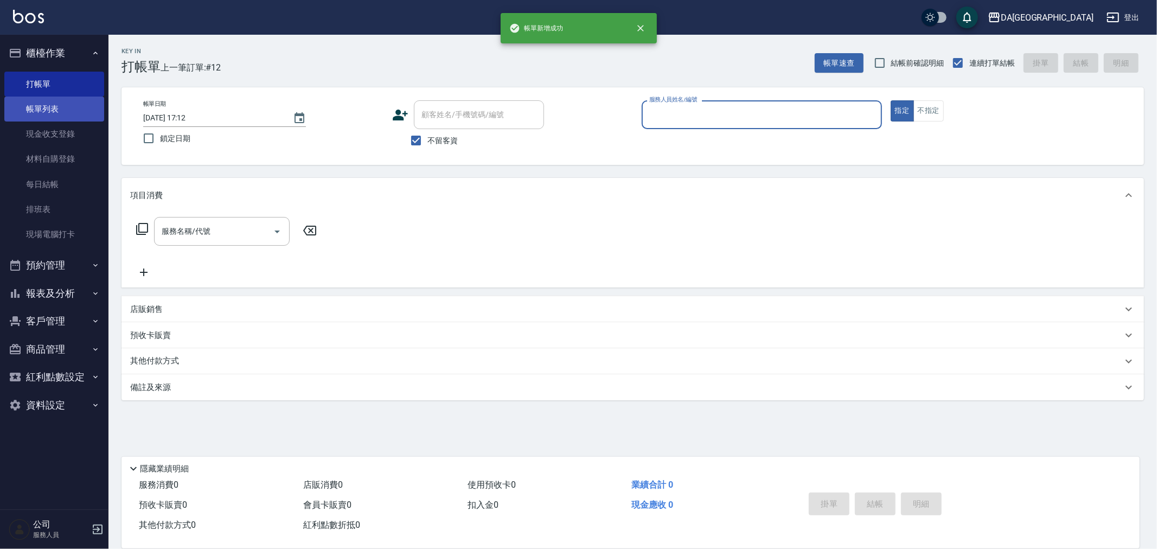
click at [33, 104] on link "帳單列表" at bounding box center [54, 109] width 100 height 25
